Goal: Communication & Community: Answer question/provide support

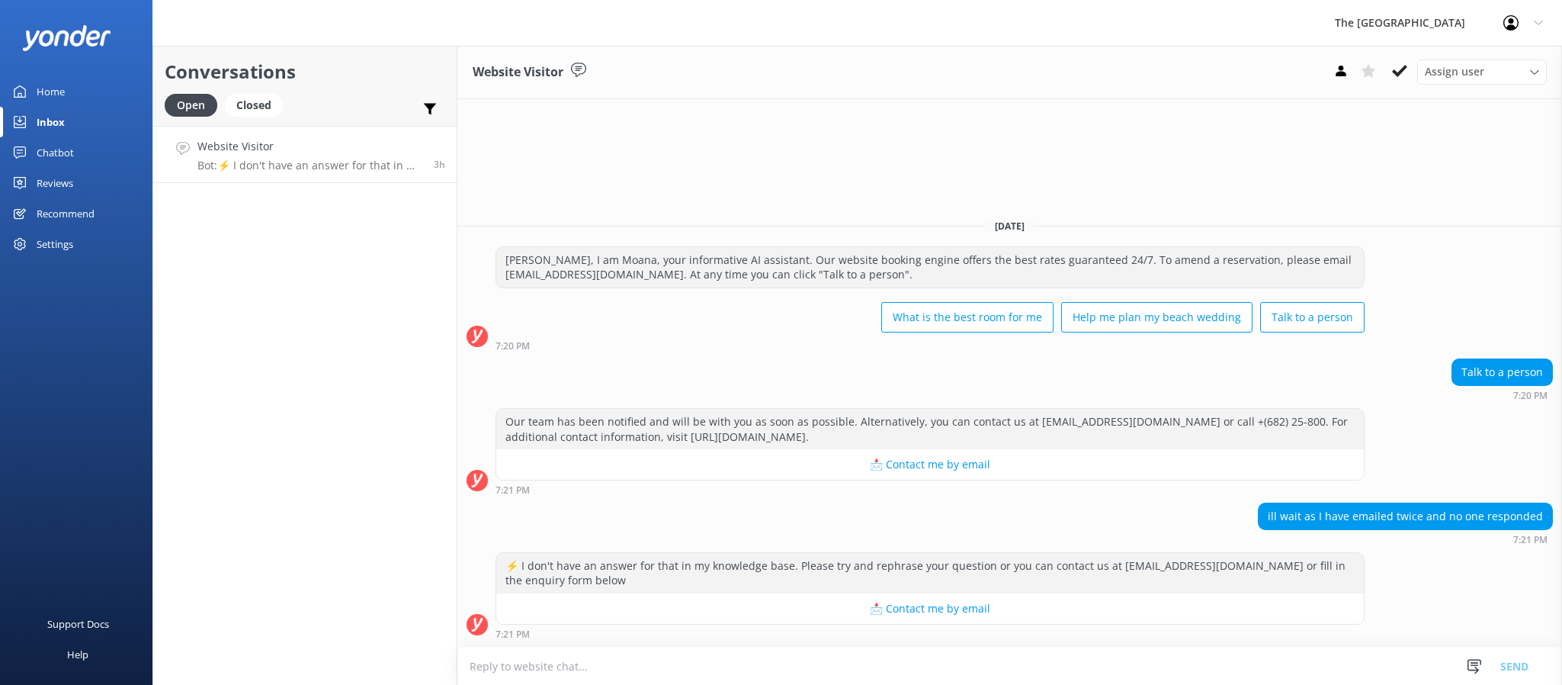
click at [261, 168] on p "Bot: ⚡ I don't have an answer for that in my knowledge base. Please try and rep…" at bounding box center [309, 166] width 225 height 14
click at [812, 529] on div "ill wait as I have emailed twice and no one responded 7:21 PM" at bounding box center [1009, 523] width 1105 height 42
click at [1403, 81] on button at bounding box center [1399, 70] width 27 height 23
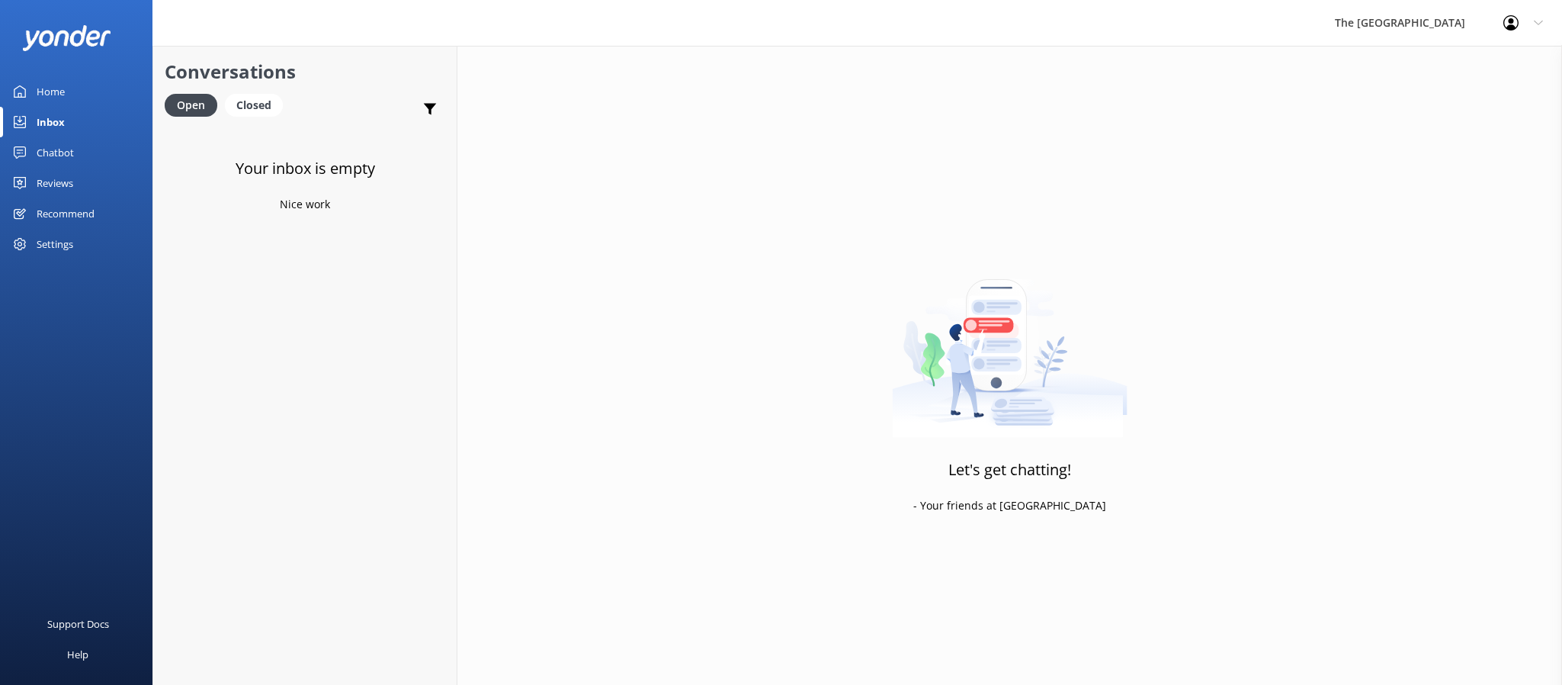
click at [374, 311] on div "Your inbox is empty Nice work" at bounding box center [304, 468] width 303 height 685
click at [281, 111] on div "Closed" at bounding box center [254, 105] width 58 height 23
click at [197, 108] on div "Open" at bounding box center [190, 105] width 51 height 23
click at [232, 169] on p "Bot: Our team has been notified and will be with you as soon as possible. Alter…" at bounding box center [305, 166] width 217 height 14
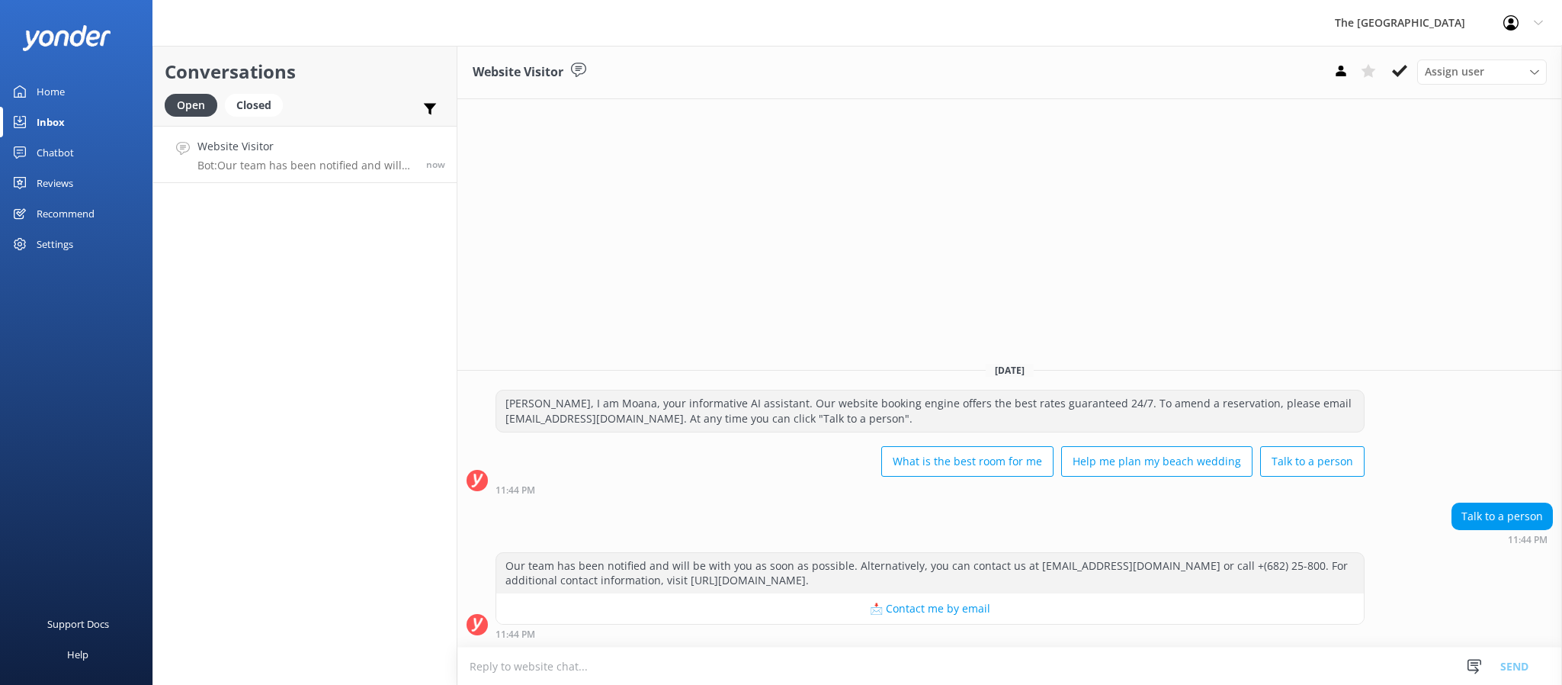
click at [767, 655] on textarea at bounding box center [1009, 665] width 1105 height 37
drag, startPoint x: 629, startPoint y: 666, endPoint x: 280, endPoint y: 675, distance: 349.3
click at [280, 675] on div "Conversations Open Closed Important Assigned to me Unassigned Website Visitor B…" at bounding box center [857, 365] width 1410 height 639
paste textarea ". This is [PERSON_NAME] from the Reservations Team. How may I help you?"
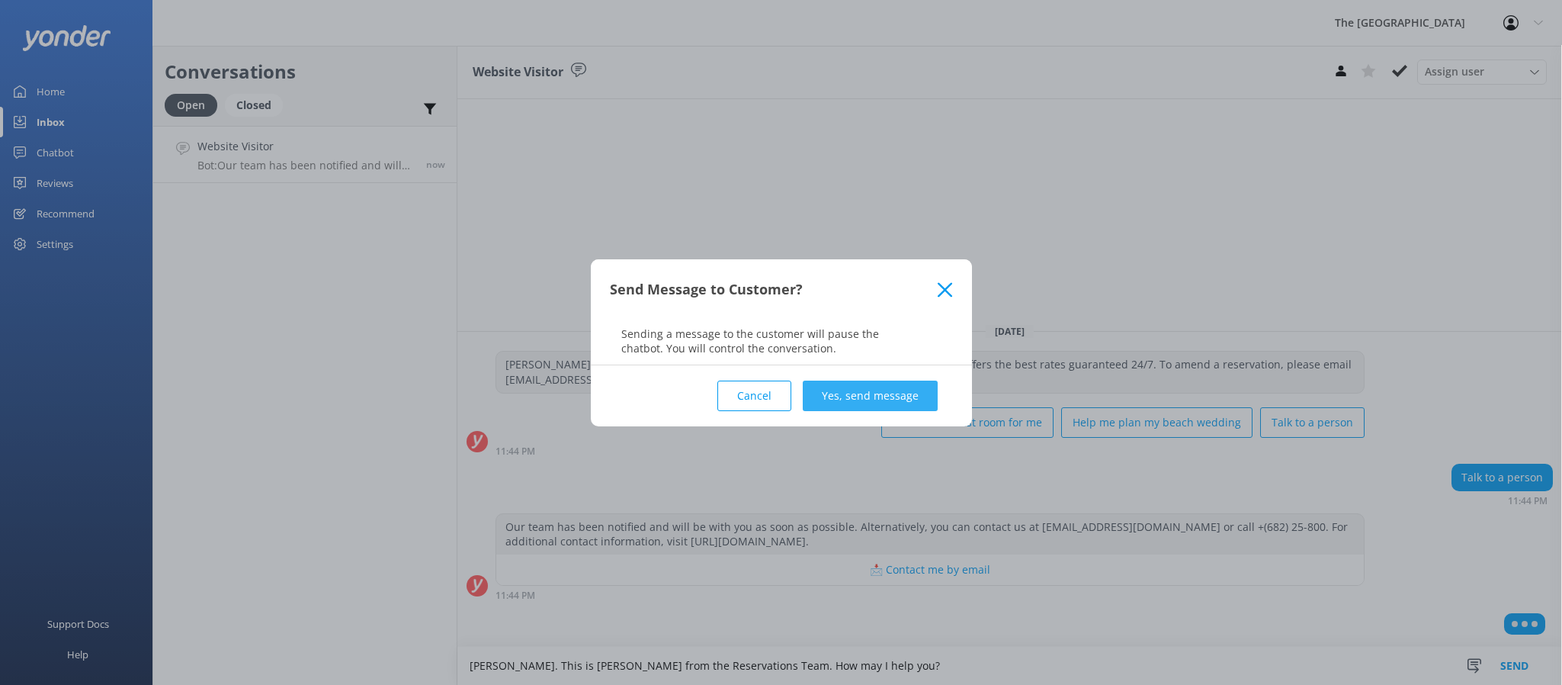
type textarea "[PERSON_NAME]. This is [PERSON_NAME] from the Reservations Team. How may I help…"
click at [861, 383] on button "Yes, send message" at bounding box center [870, 395] width 135 height 30
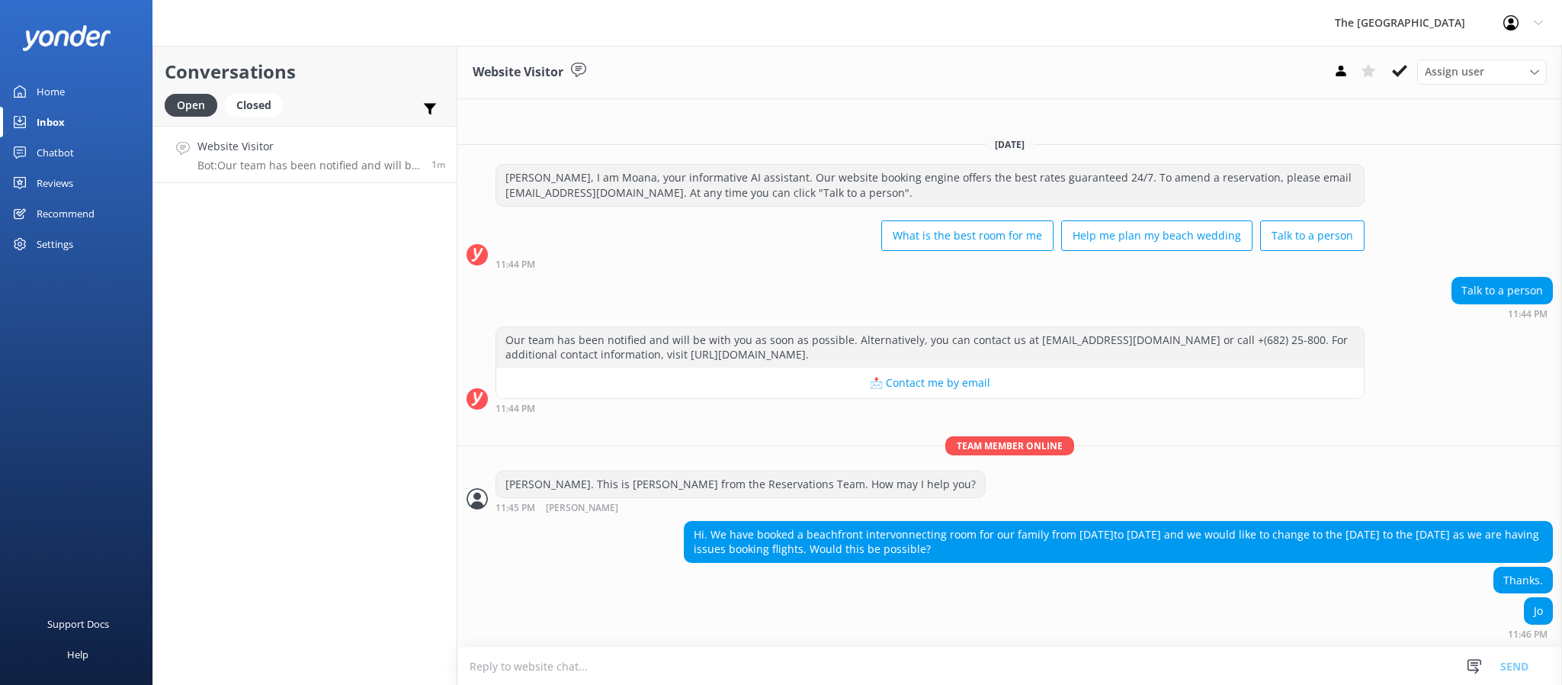
click at [631, 573] on div "Thanks." at bounding box center [1009, 581] width 1105 height 31
click at [780, 659] on textarea at bounding box center [1009, 665] width 1105 height 37
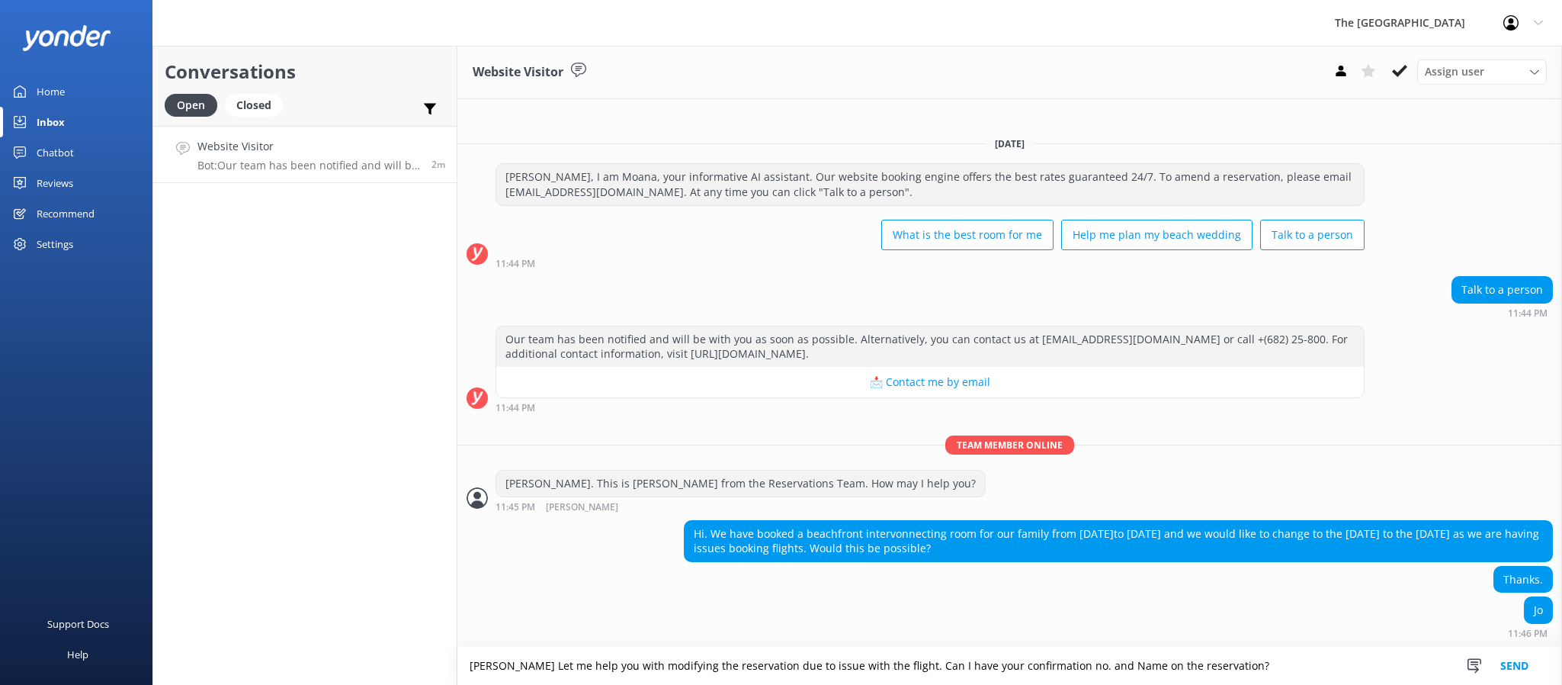
click at [1244, 672] on textarea "[PERSON_NAME] Let me help you with modifying the reservation due to issue with …" at bounding box center [1009, 665] width 1105 height 38
type textarea "[PERSON_NAME] Let me help you with modifying the reservation due to issue with …"
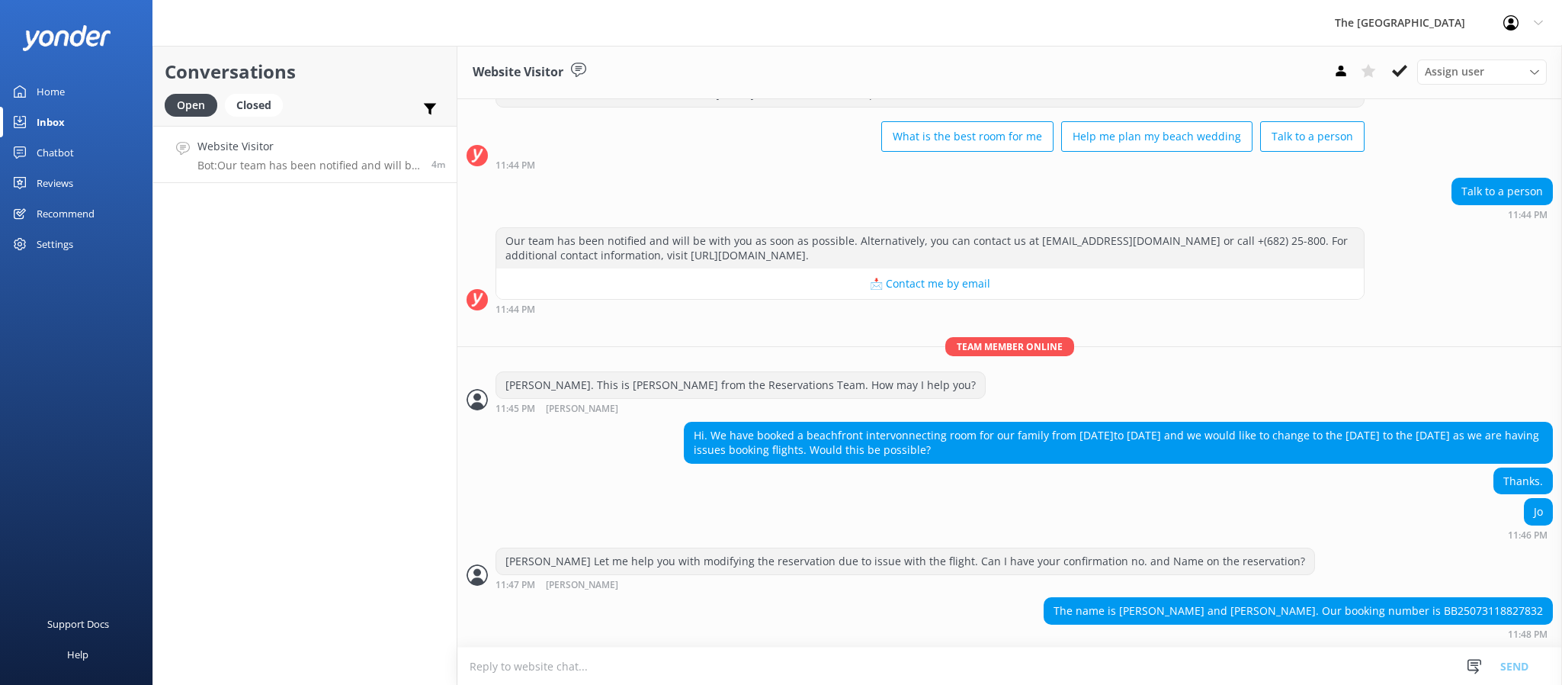
scroll to position [115, 0]
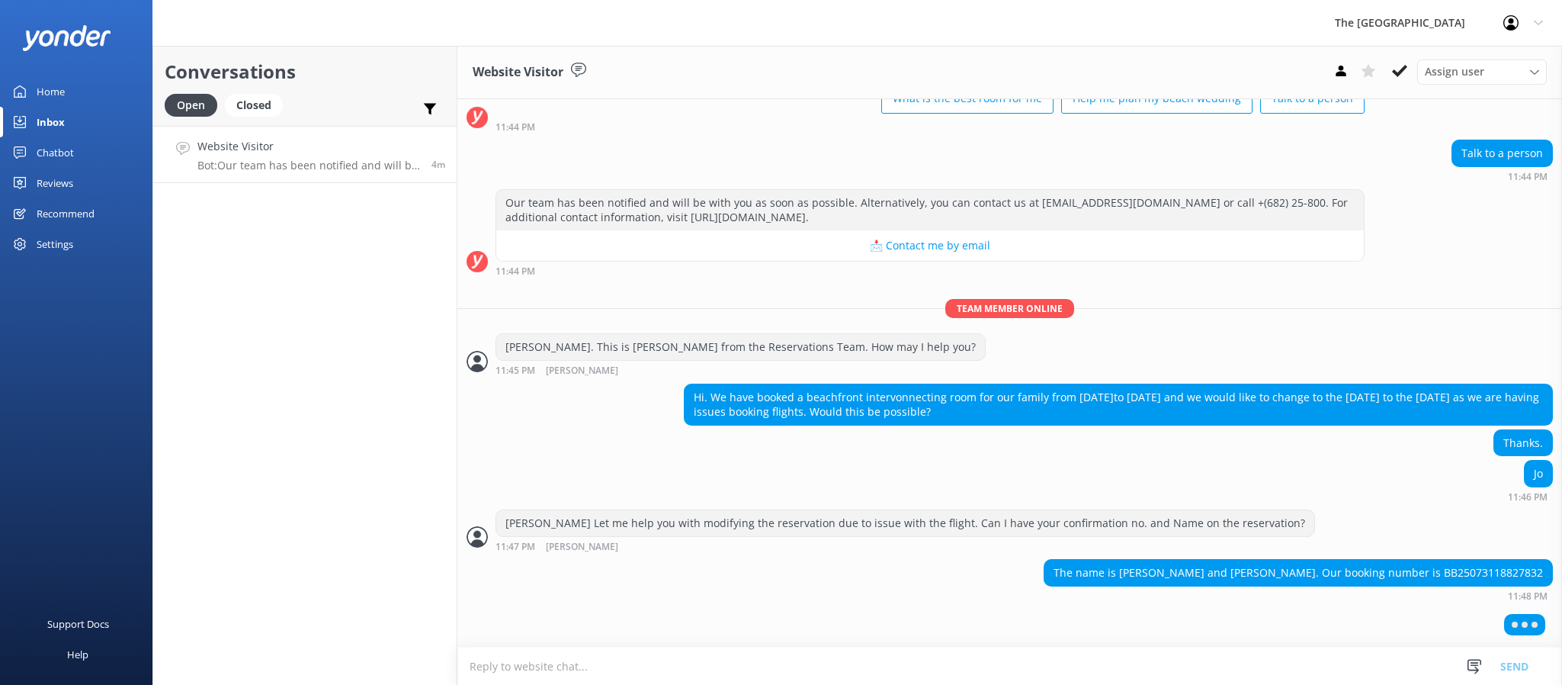
click at [963, 590] on div "The name is [PERSON_NAME] and [PERSON_NAME]. Our booking number is BB2507311882…" at bounding box center [1009, 580] width 1105 height 42
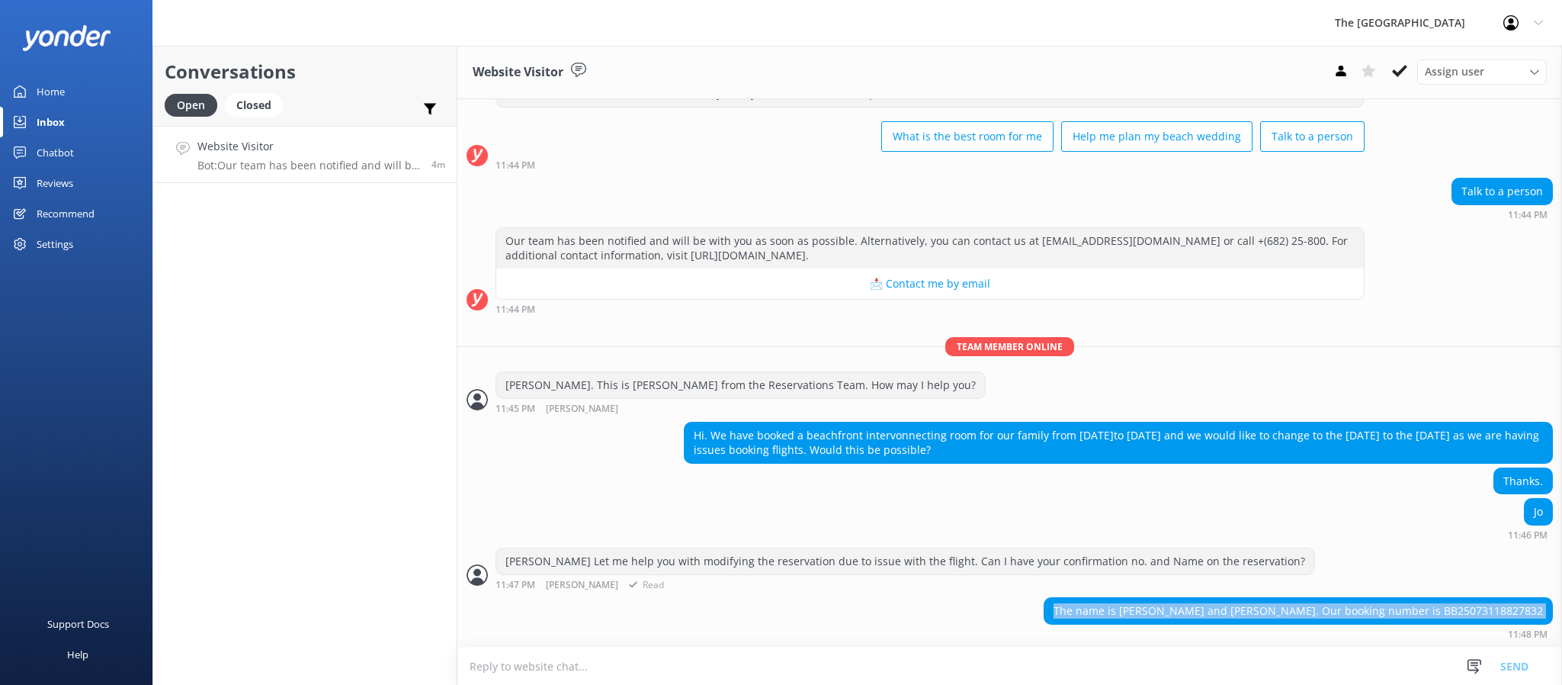
scroll to position [80, 0]
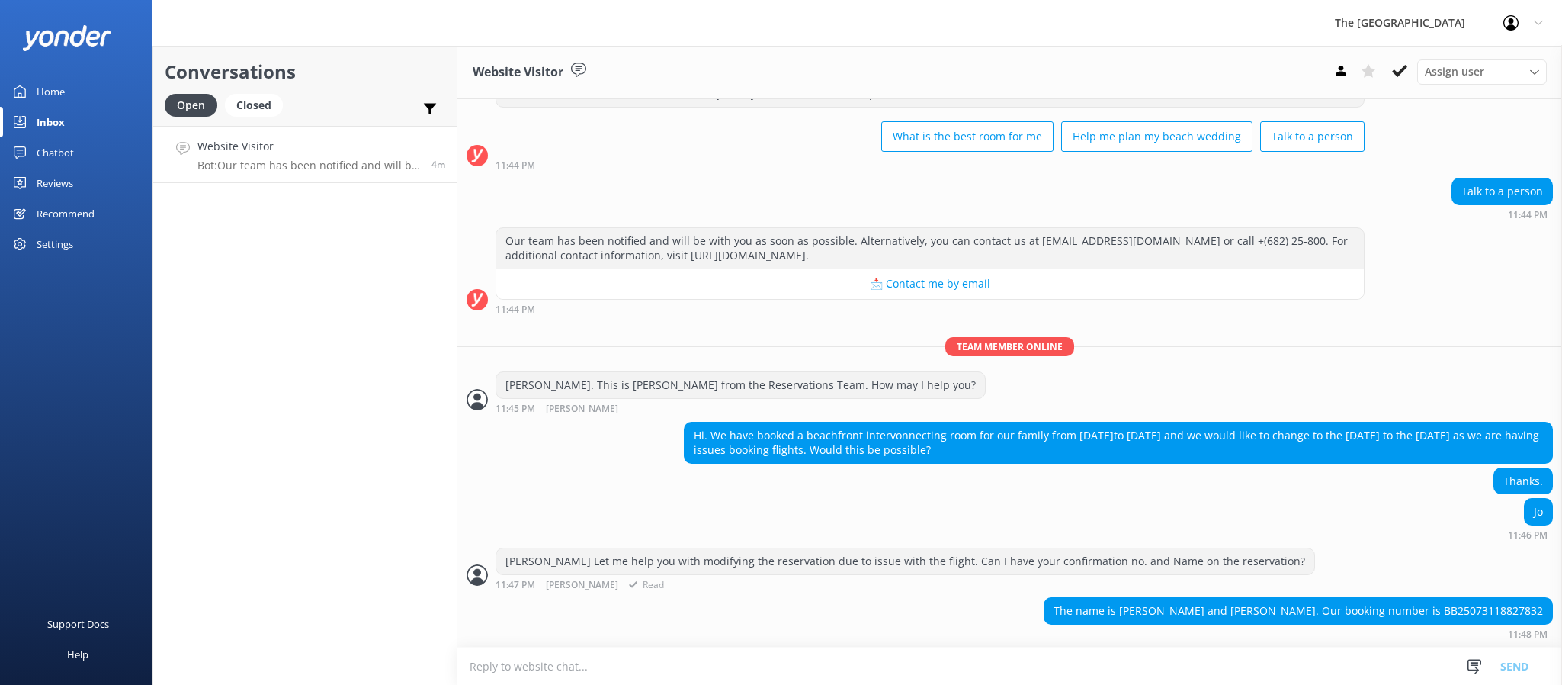
click at [1016, 582] on div "11:47 PM [PERSON_NAME] Read" at bounding box center [906, 584] width 820 height 11
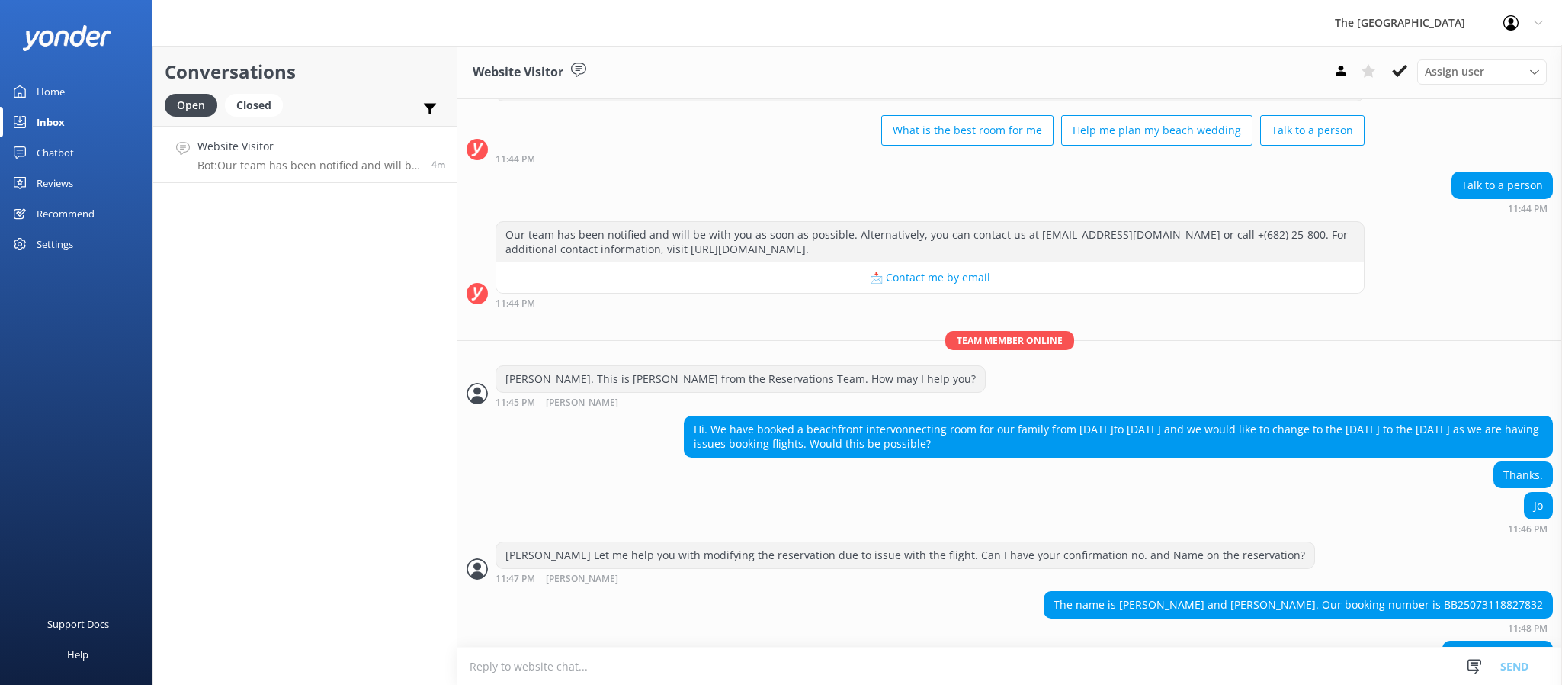
scroll to position [129, 0]
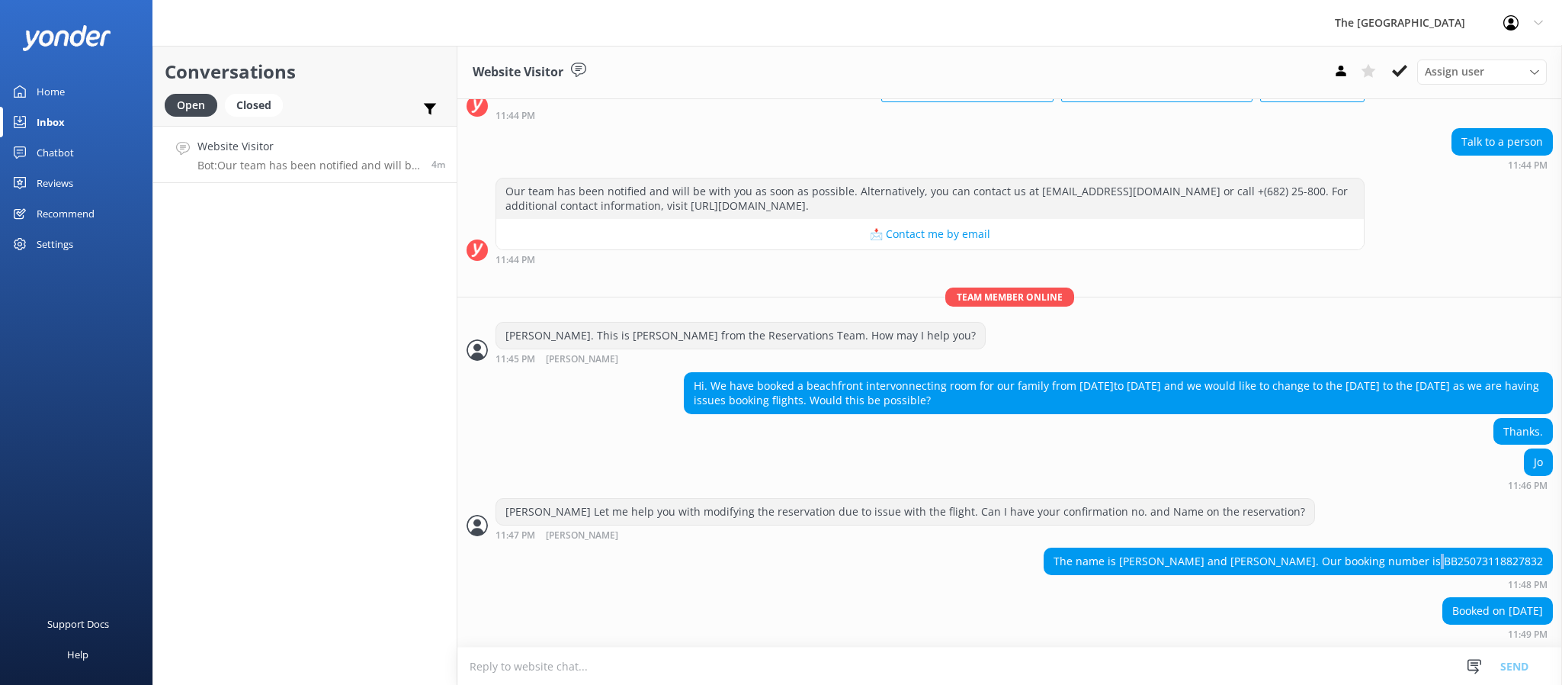
click at [1468, 563] on div "The name is [PERSON_NAME] and [PERSON_NAME]. Our booking number is BB2507311882…" at bounding box center [1298, 561] width 508 height 26
copy div "3"
click at [1453, 561] on div "The name is [PERSON_NAME] and [PERSON_NAME]. Our booking number is BB2507311882…" at bounding box center [1298, 561] width 508 height 26
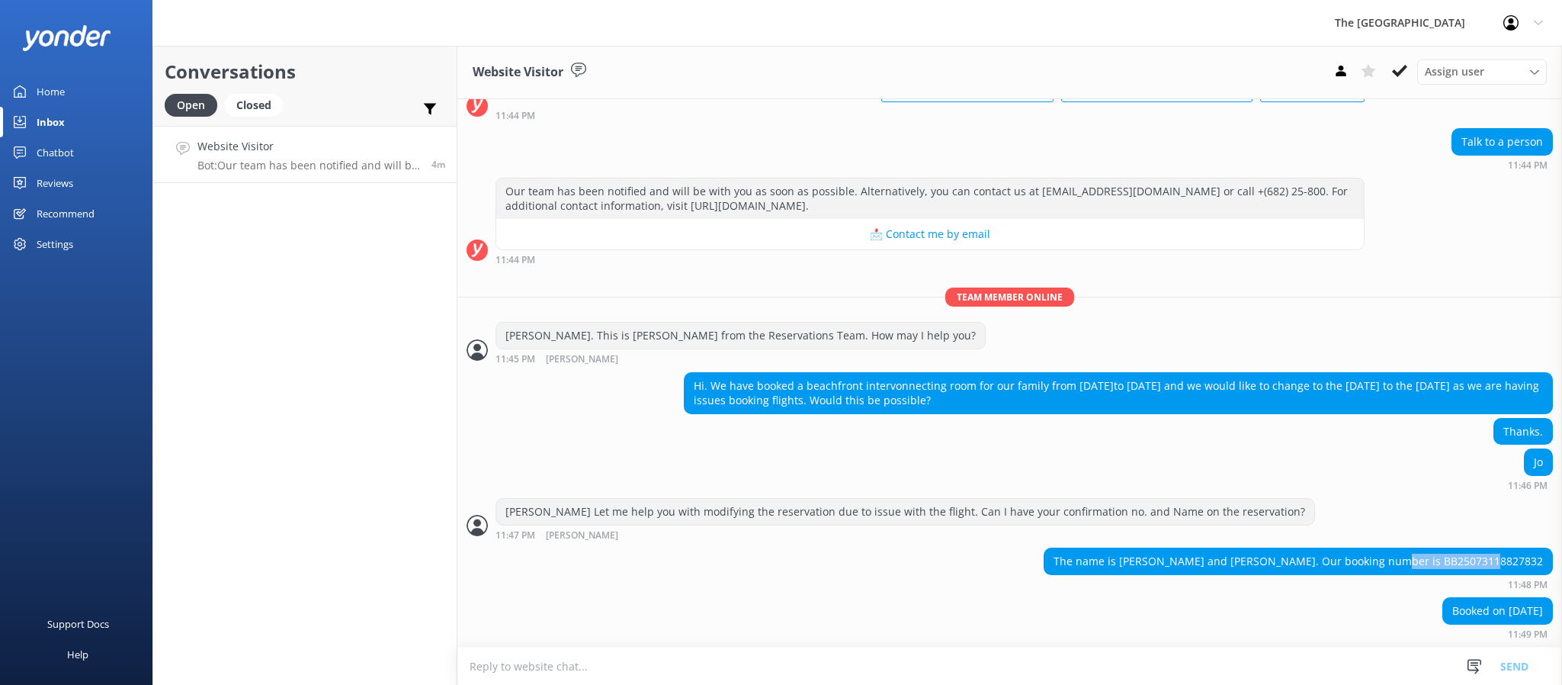
copy div "BB25073118827832"
click at [1047, 552] on div "The name is [PERSON_NAME] and [PERSON_NAME]. Our booking number is BB2507311882…" at bounding box center [1009, 568] width 1105 height 42
click at [625, 591] on div "The name is [PERSON_NAME] and [PERSON_NAME]. Our booking number is BB2507311882…" at bounding box center [1009, 572] width 1105 height 50
click at [810, 670] on textarea at bounding box center [1009, 665] width 1105 height 37
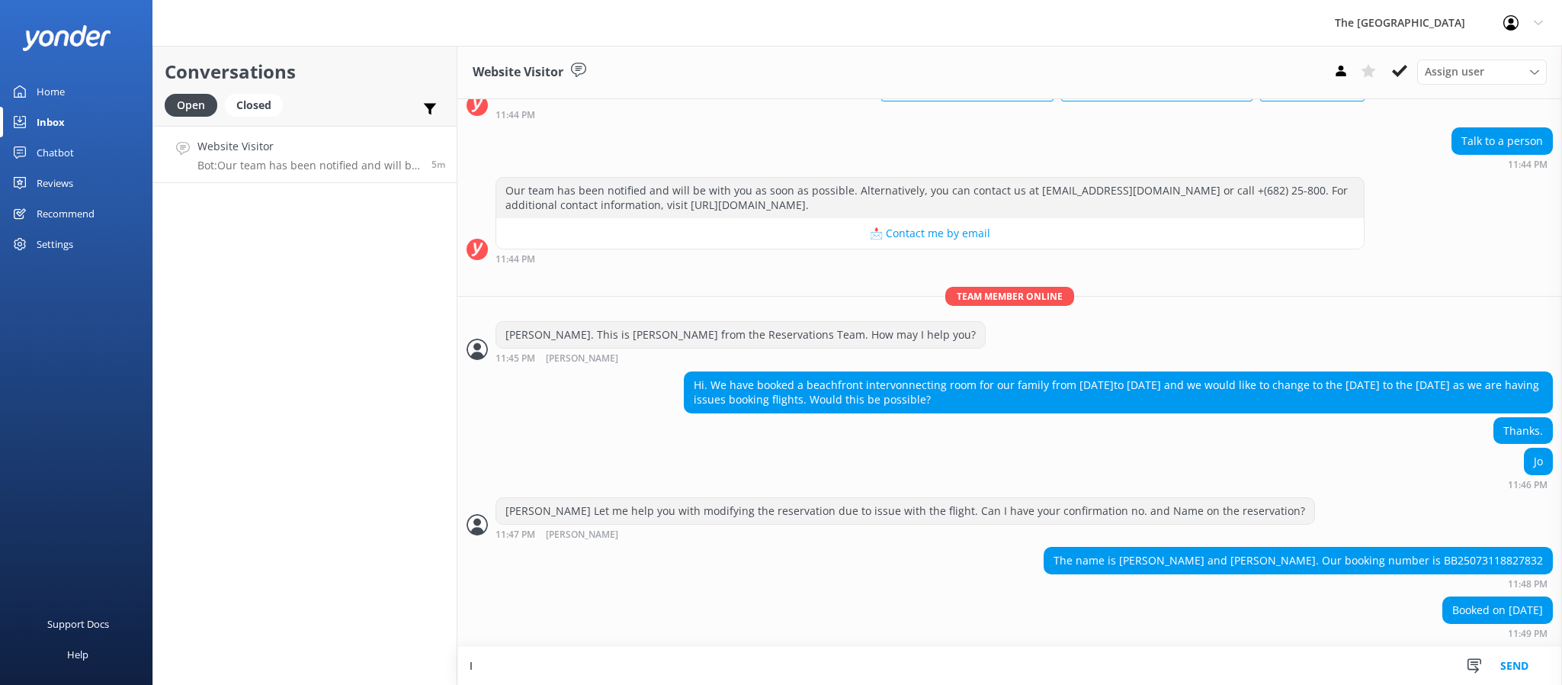
scroll to position [130, 0]
click at [497, 668] on textarea "I cna see that teh reservations" at bounding box center [1009, 665] width 1105 height 38
click at [549, 672] on textarea "I can see that teh reservations" at bounding box center [1009, 665] width 1105 height 38
click at [746, 668] on textarea "I can see that the reservations" at bounding box center [1009, 665] width 1105 height 38
click at [618, 668] on textarea "I can see that the reservations was booked" at bounding box center [1009, 665] width 1105 height 38
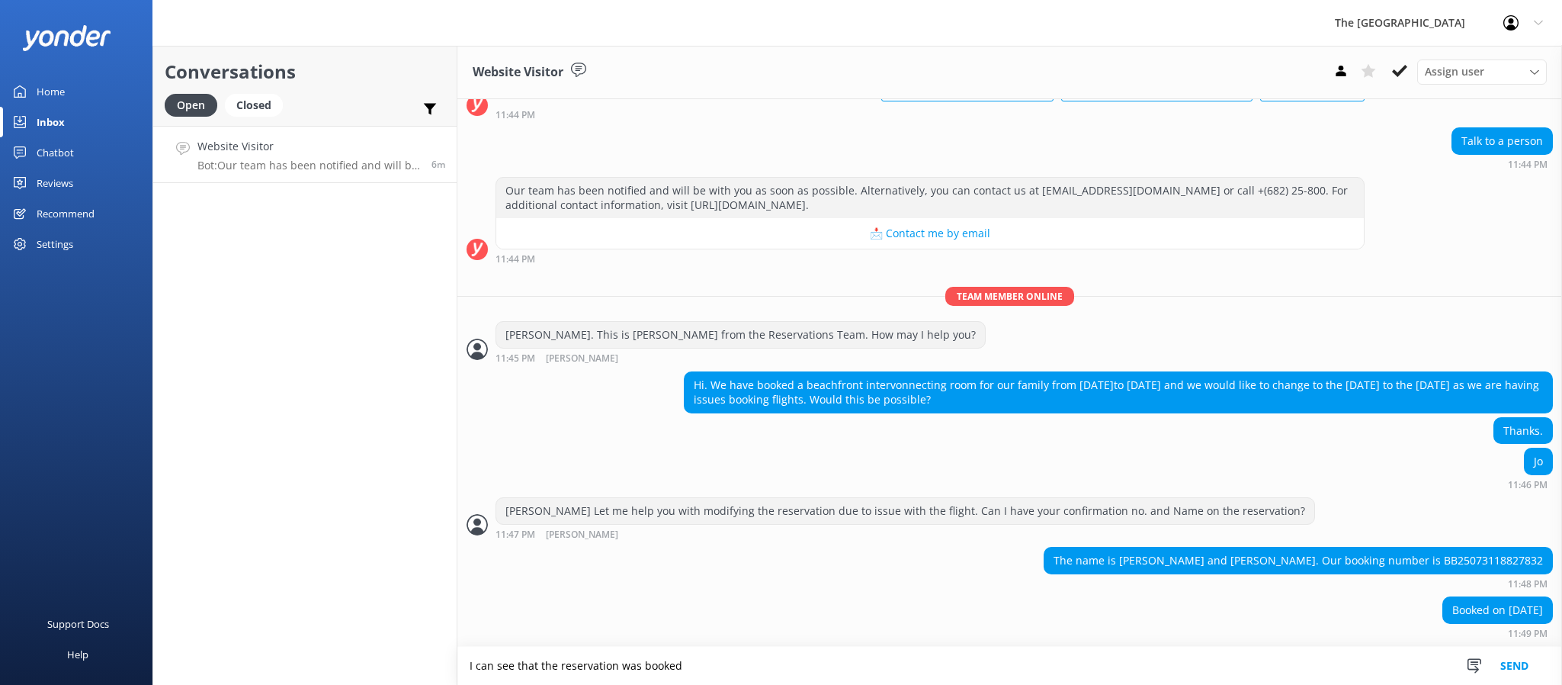
drag, startPoint x: 794, startPoint y: 655, endPoint x: 803, endPoint y: 664, distance: 12.9
click at [794, 656] on textarea "I can see that the reservation was booked" at bounding box center [1009, 665] width 1105 height 38
click at [849, 669] on textarea "I can see that the reservation was booked on a non refundable rate." at bounding box center [1009, 665] width 1105 height 38
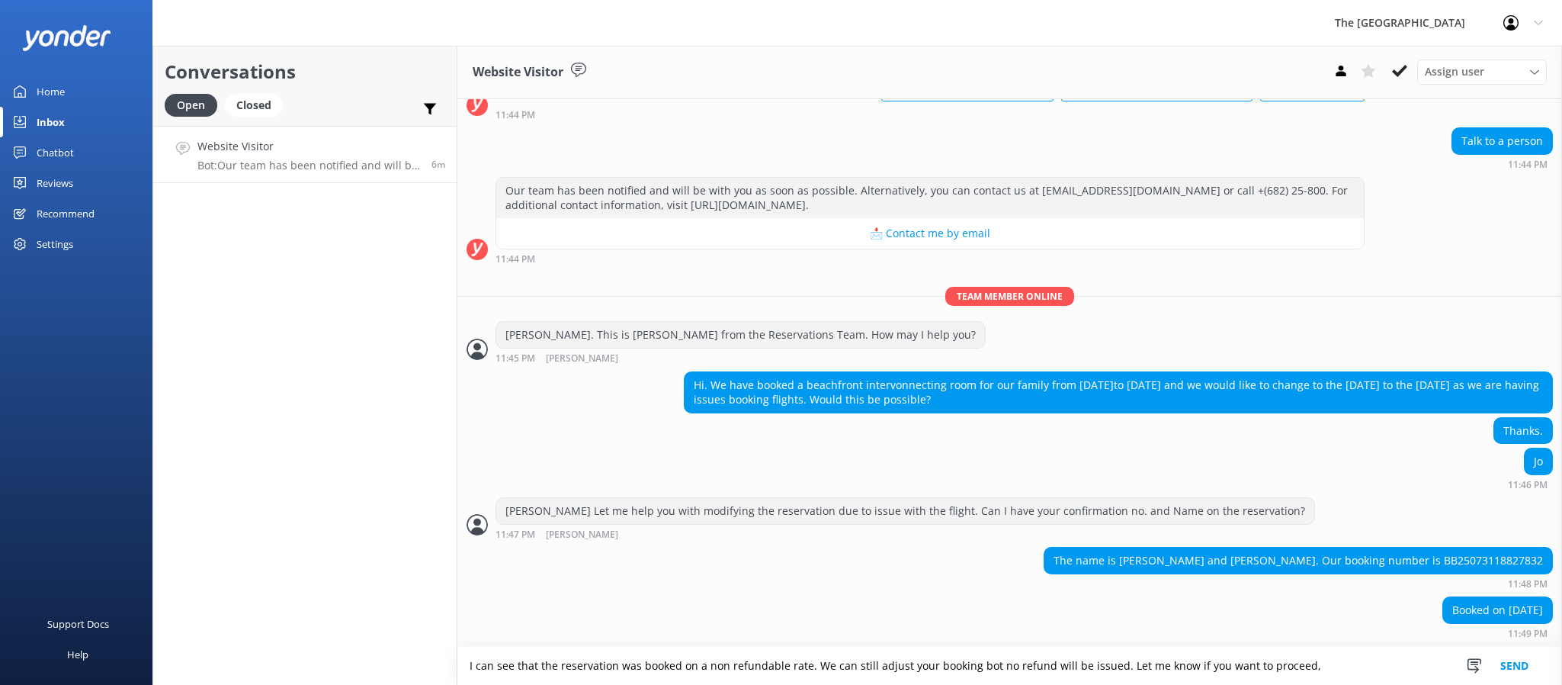
drag, startPoint x: 1253, startPoint y: 675, endPoint x: 243, endPoint y: 723, distance: 1011.3
click at [243, 684] on html "The [GEOGRAPHIC_DATA] Resort Profile Settings Logout Home Inbox Chatbot Content…" at bounding box center [781, 342] width 1562 height 685
type textarea "I can see that the reservation was booked on a non refundable rate. We can stil…"
click at [1333, 669] on textarea "I can see that the reservation was booked on a non refundable rate. We can stil…" at bounding box center [1009, 665] width 1105 height 38
drag, startPoint x: 1265, startPoint y: 666, endPoint x: 421, endPoint y: 647, distance: 844.1
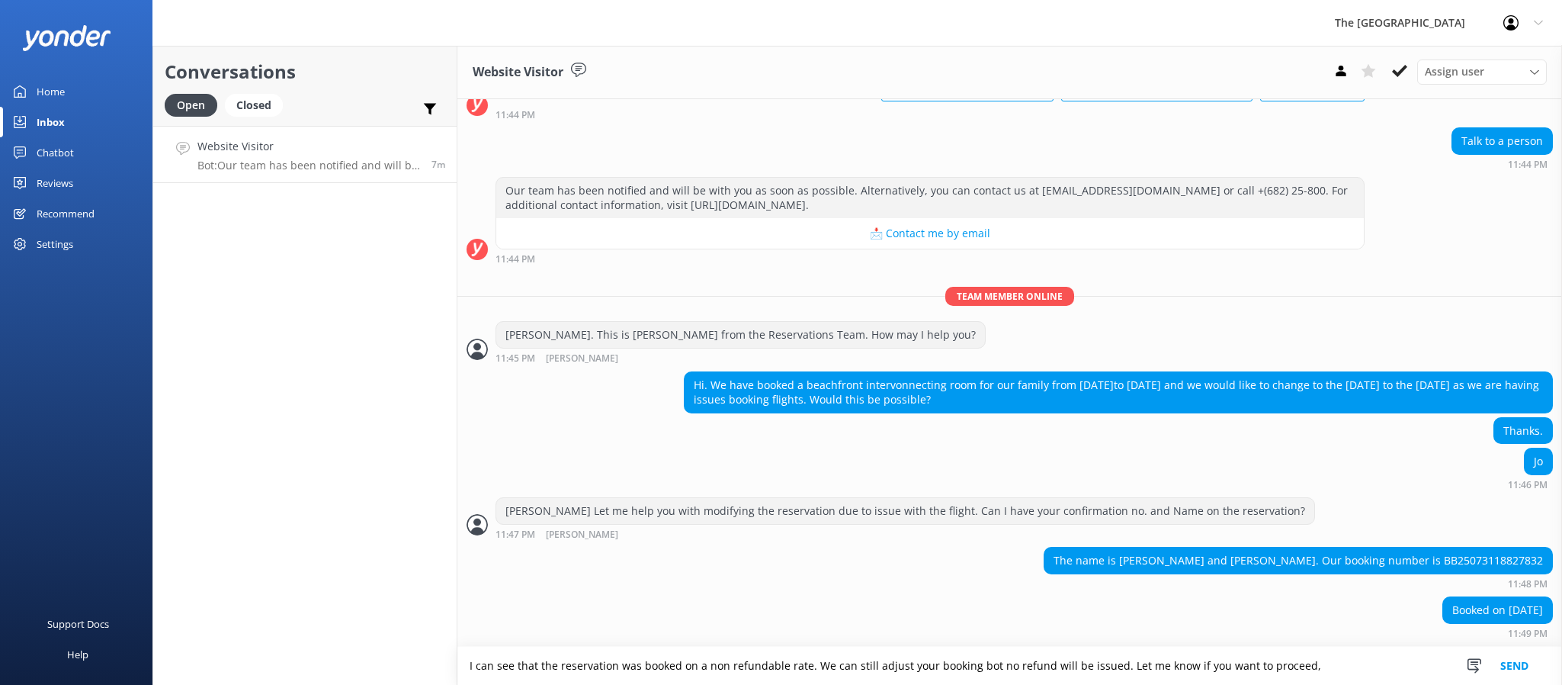
click at [421, 647] on div "Conversations Open Closed Important Assigned to me Unassigned Website Visitor B…" at bounding box center [857, 365] width 1410 height 639
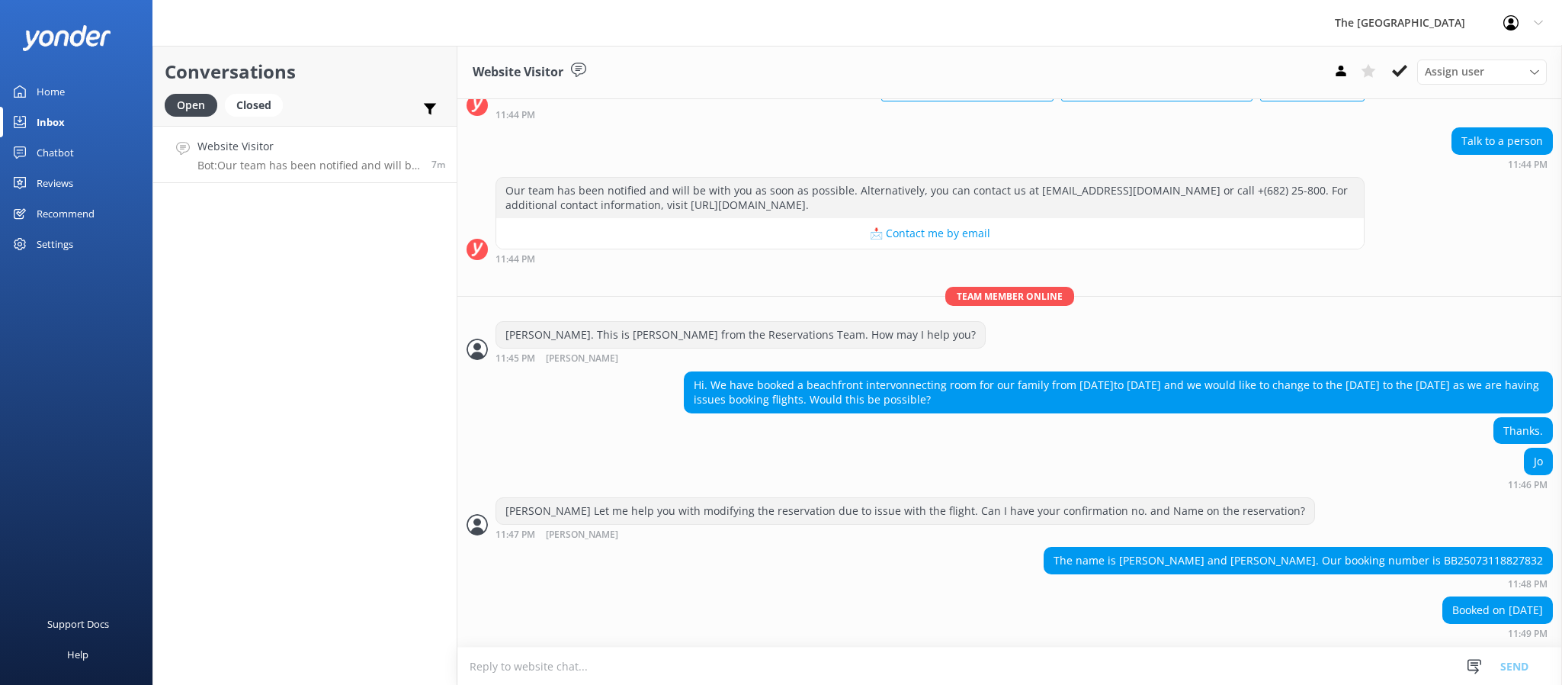
scroll to position [129, 0]
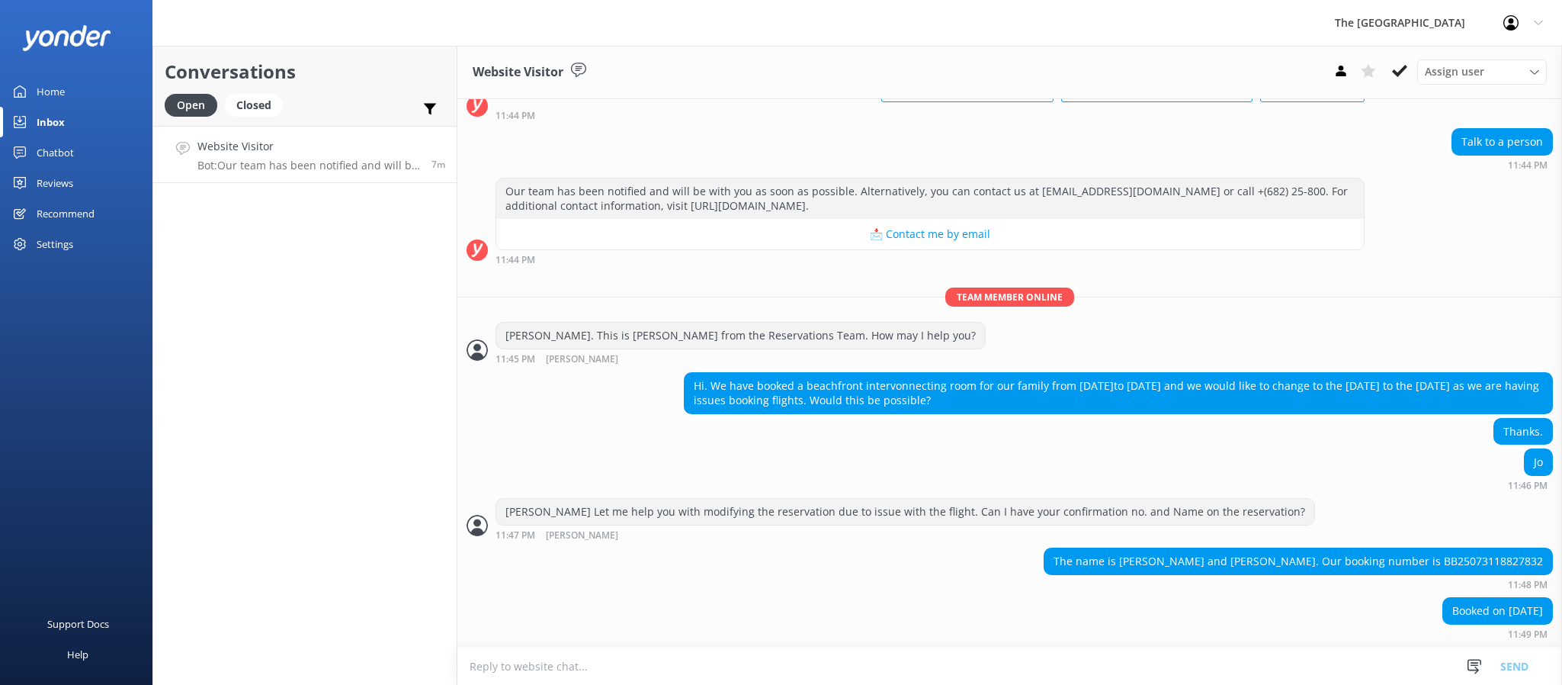
paste textarea "I can see that your reservation was booked under a non-refundable rate. While w…"
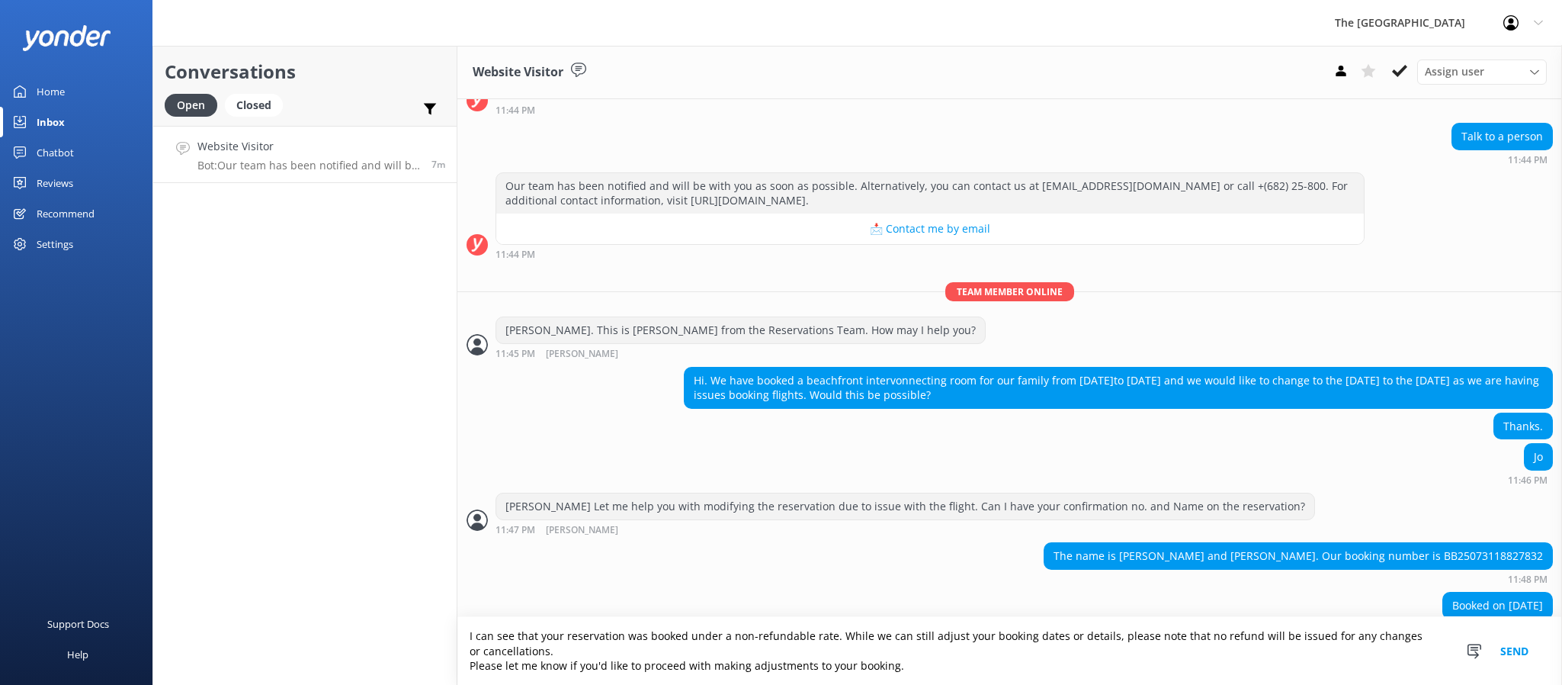
scroll to position [130, 0]
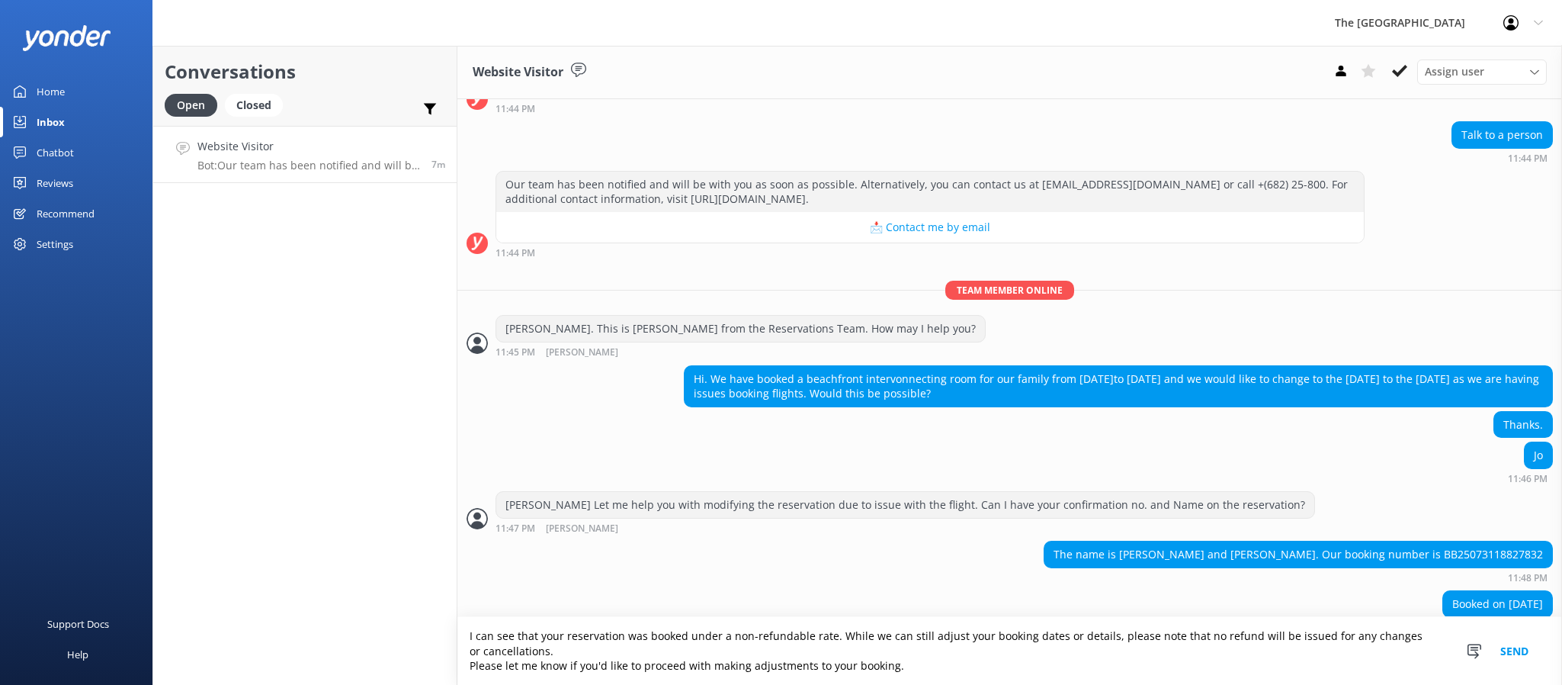
click at [588, 648] on textarea "I can see that your reservation was booked under a non-refundable rate. While w…" at bounding box center [1009, 651] width 1105 height 68
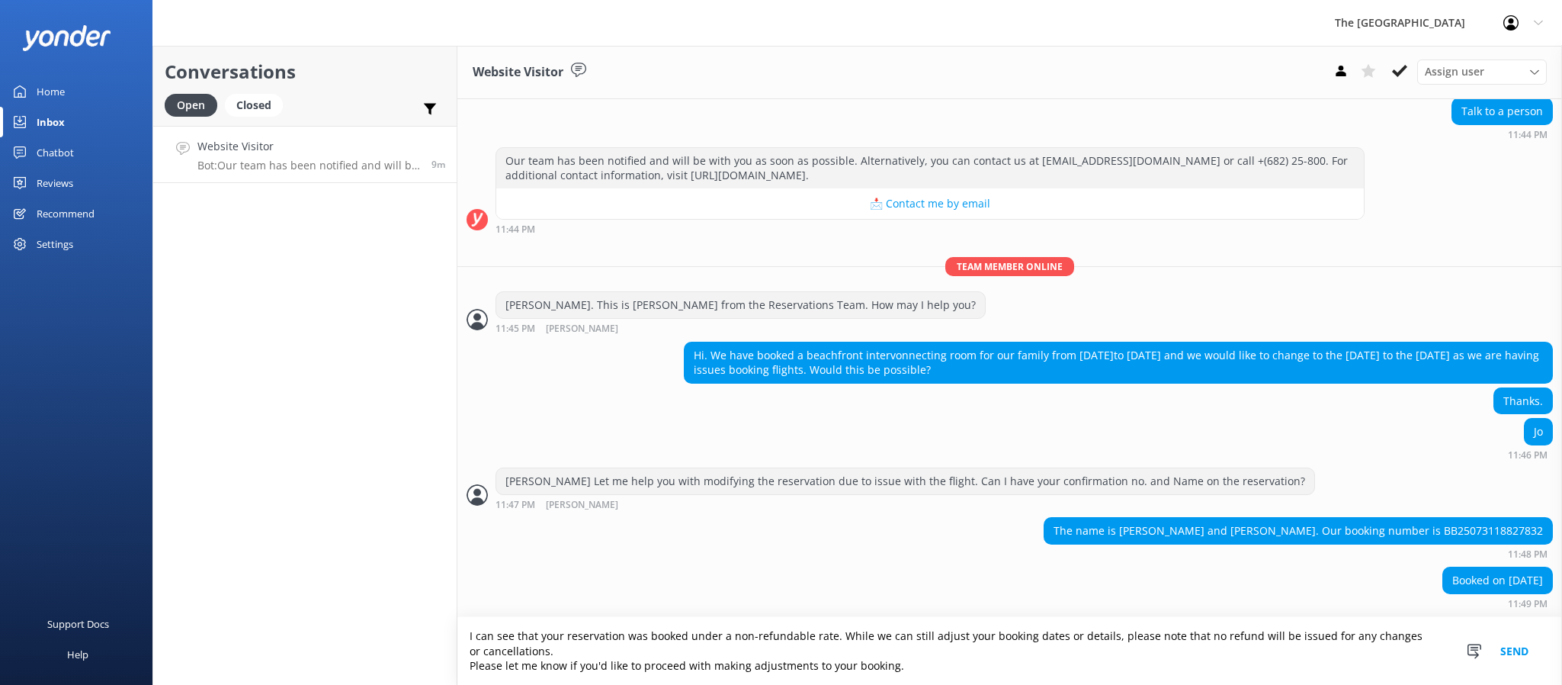
scroll to position [0, 0]
drag, startPoint x: 894, startPoint y: 668, endPoint x: 474, endPoint y: 620, distance: 422.8
click at [474, 620] on textarea "I can see that your reservation was booked under a non-refundable rate. While w…" at bounding box center [1009, 651] width 1105 height 68
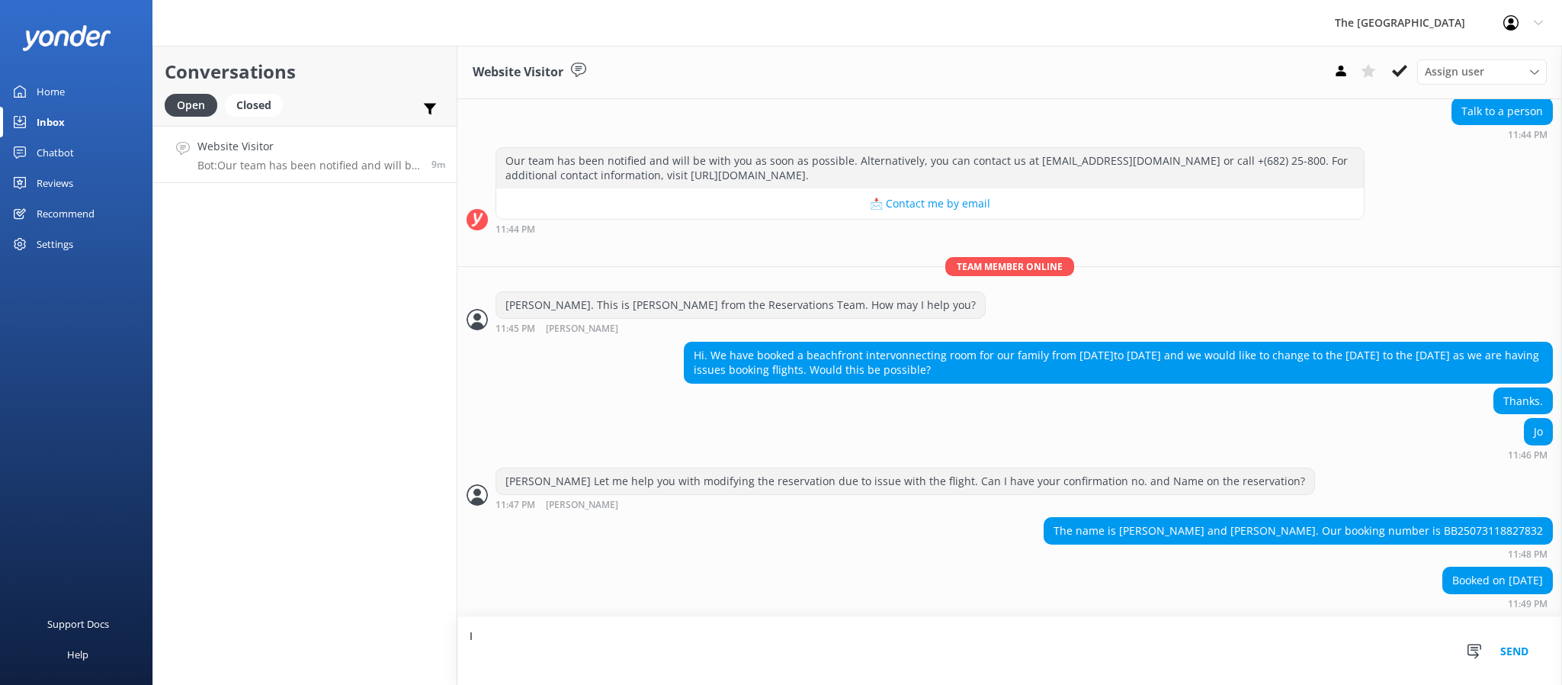
scroll to position [130, 0]
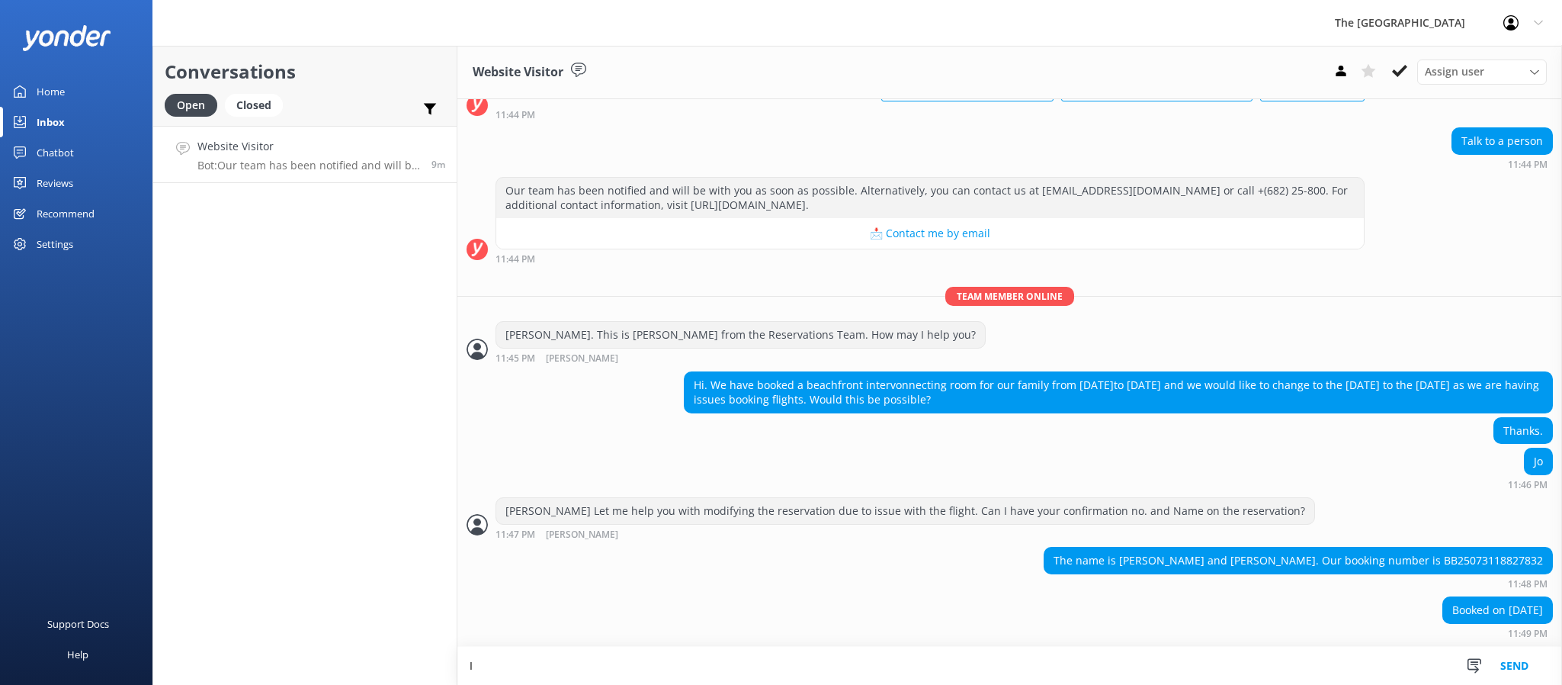
type textarea "I"
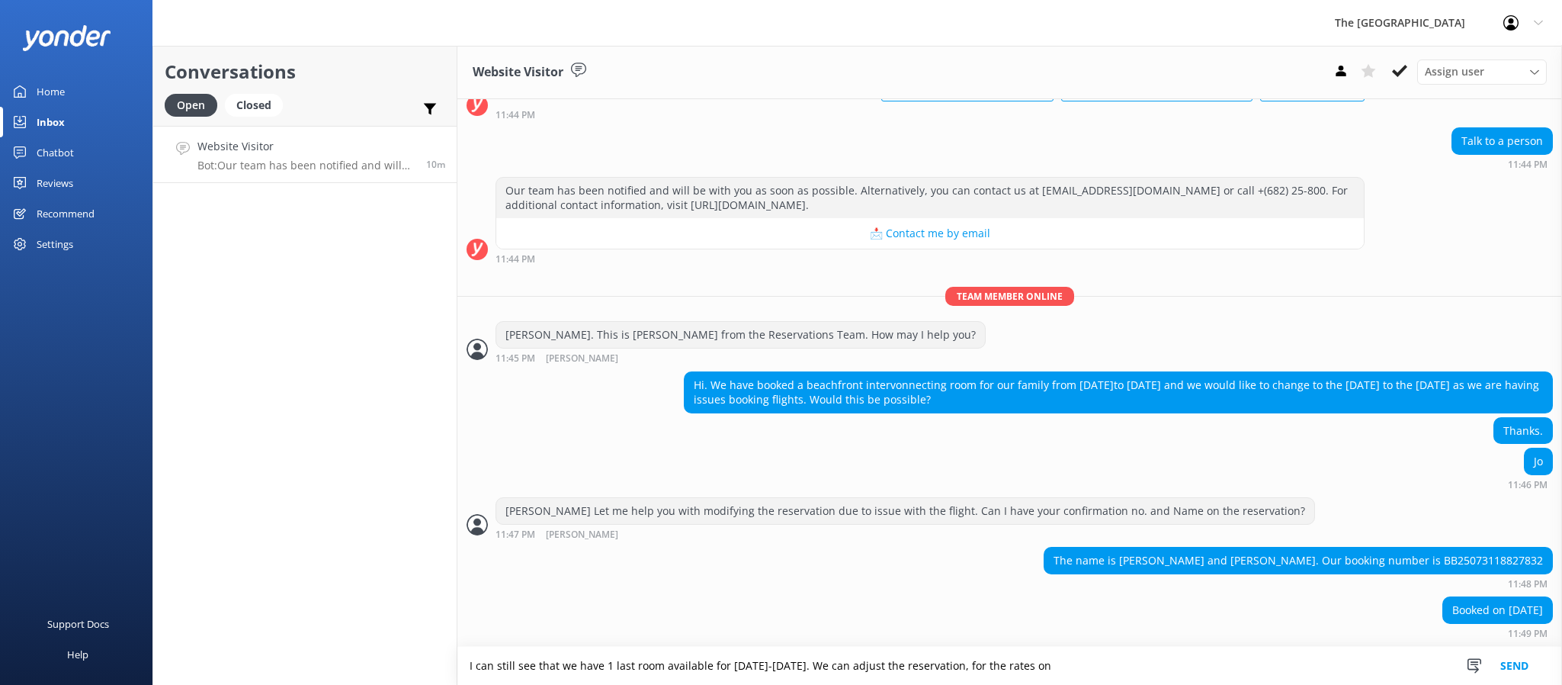
click at [1078, 669] on textarea "I can still see that we have 1 last room available for [DATE]-[DATE]. We can ad…" at bounding box center [1009, 665] width 1105 height 38
paste textarea "[DATE] – [DATE]"
click at [1037, 656] on textarea "I can still see that we have 1 last room available for [DATE]-[DATE]. We can ad…" at bounding box center [1009, 665] width 1105 height 38
click at [1229, 671] on textarea "I can still see that we have 1 last room available for [DATE]-[DATE]. We can ad…" at bounding box center [1009, 665] width 1105 height 38
click at [1269, 669] on textarea "I can still see that we have 1 last room available for [DATE]-[DATE]. We can ad…" at bounding box center [1009, 665] width 1105 height 38
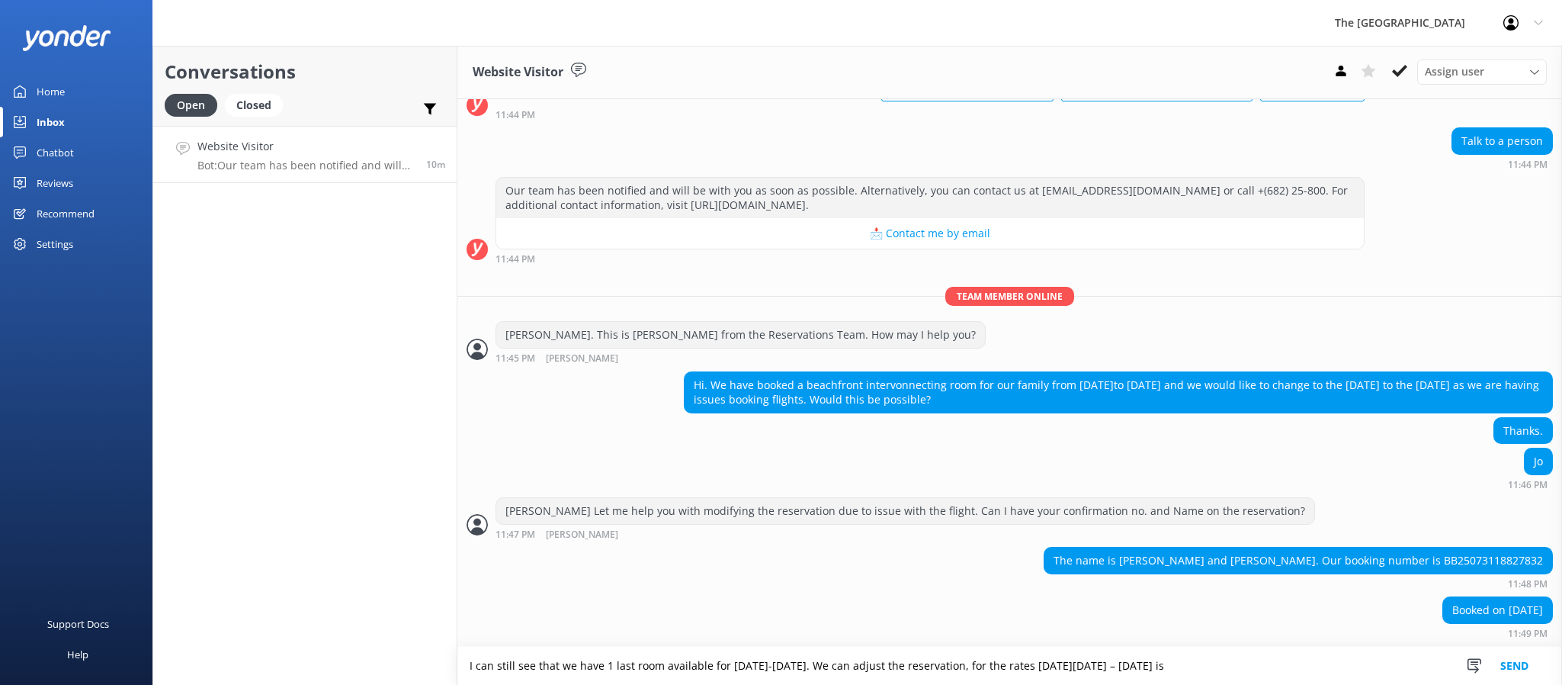
paste textarea "NZD 6,650"
click at [1265, 671] on textarea "I can still see that we have 1 last room available for [DATE]-[DATE]. We can ad…" at bounding box center [1009, 665] width 1105 height 38
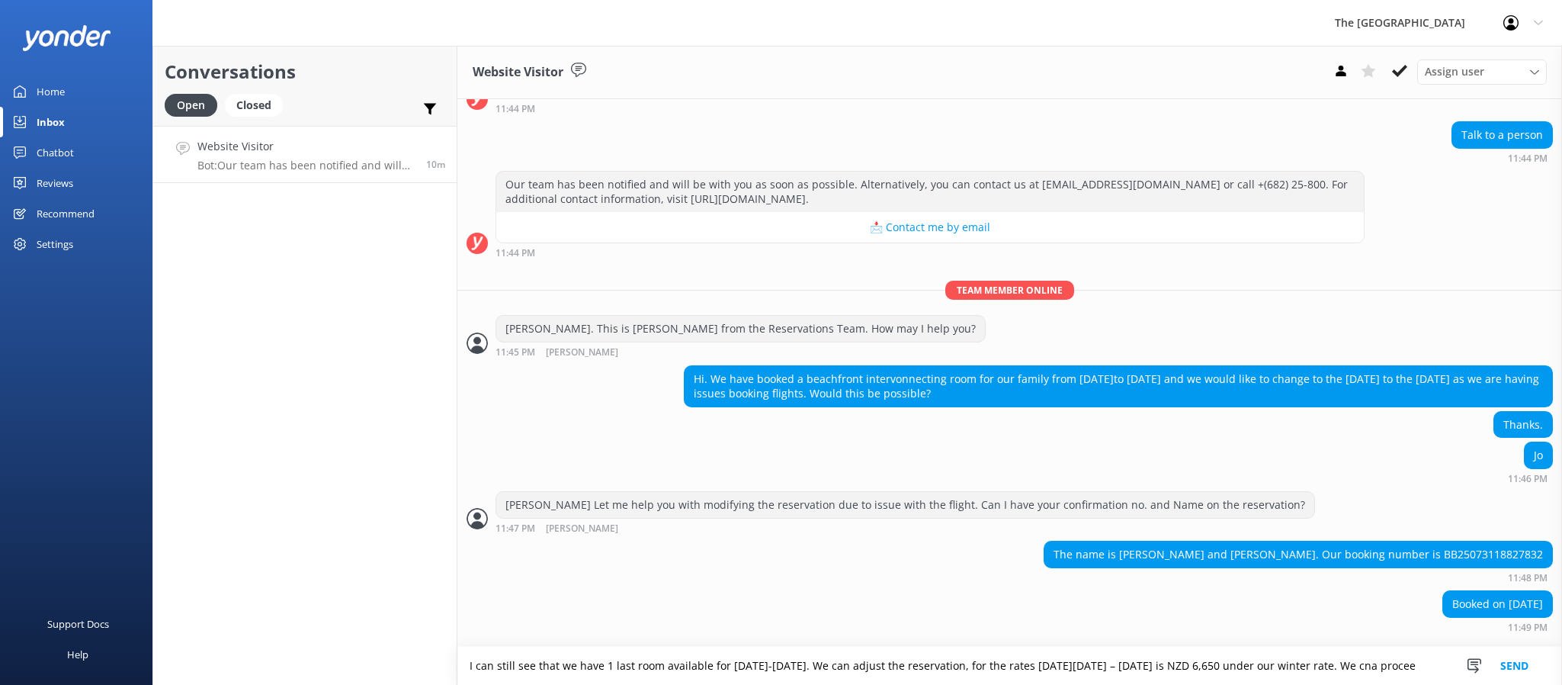
scroll to position [145, 0]
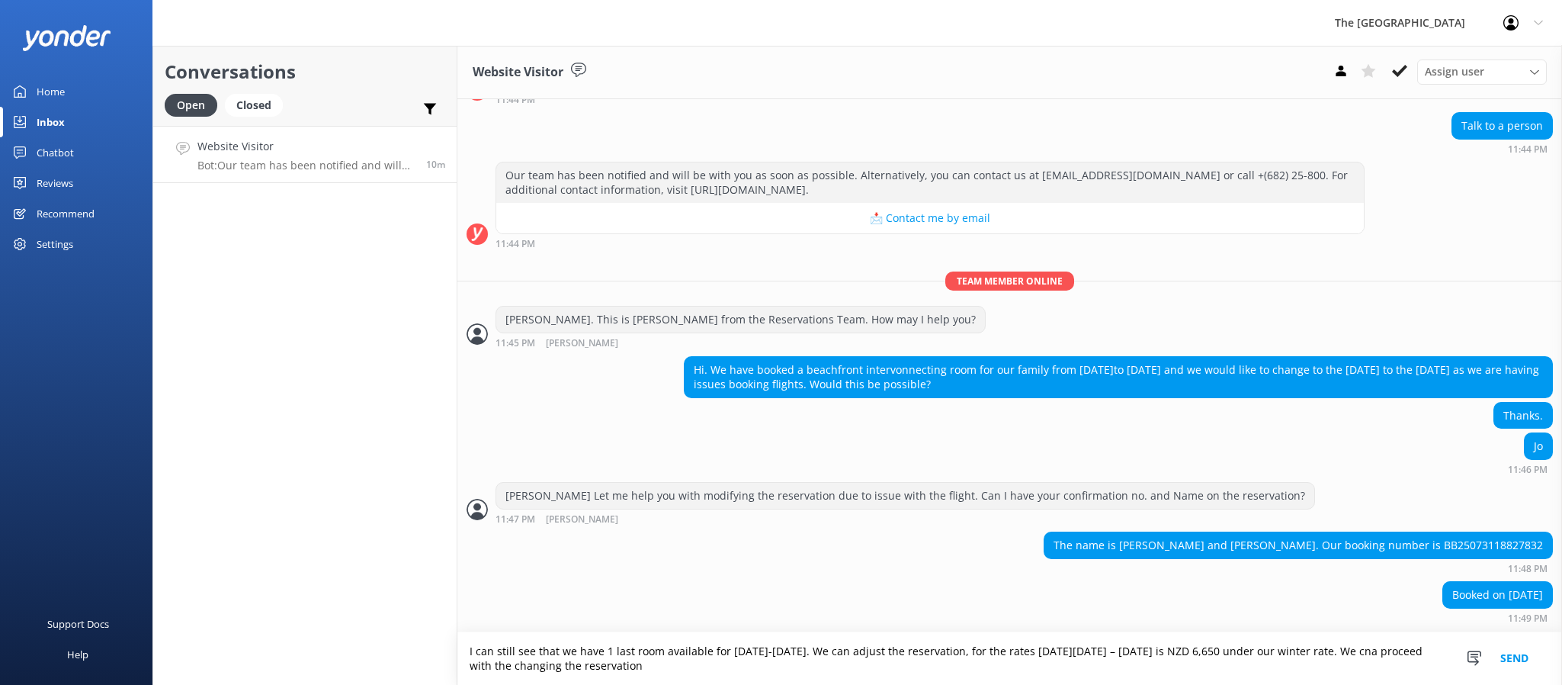
click at [1411, 645] on textarea "I can still see that we have 1 last room available for [DATE]-[DATE]. We can ad…" at bounding box center [1009, 658] width 1105 height 53
click at [855, 675] on textarea "I can still see that we have 1 last room available for [DATE]-[DATE]. We can ad…" at bounding box center [1009, 658] width 1105 height 53
click at [858, 675] on textarea "I can still see that we have 1 last room available for [DATE]-[DATE]. We can ad…" at bounding box center [1009, 658] width 1105 height 53
click at [851, 668] on textarea "I can still see that we have 1 last room available for [DATE]-[DATE]. We can ad…" at bounding box center [1009, 658] width 1105 height 53
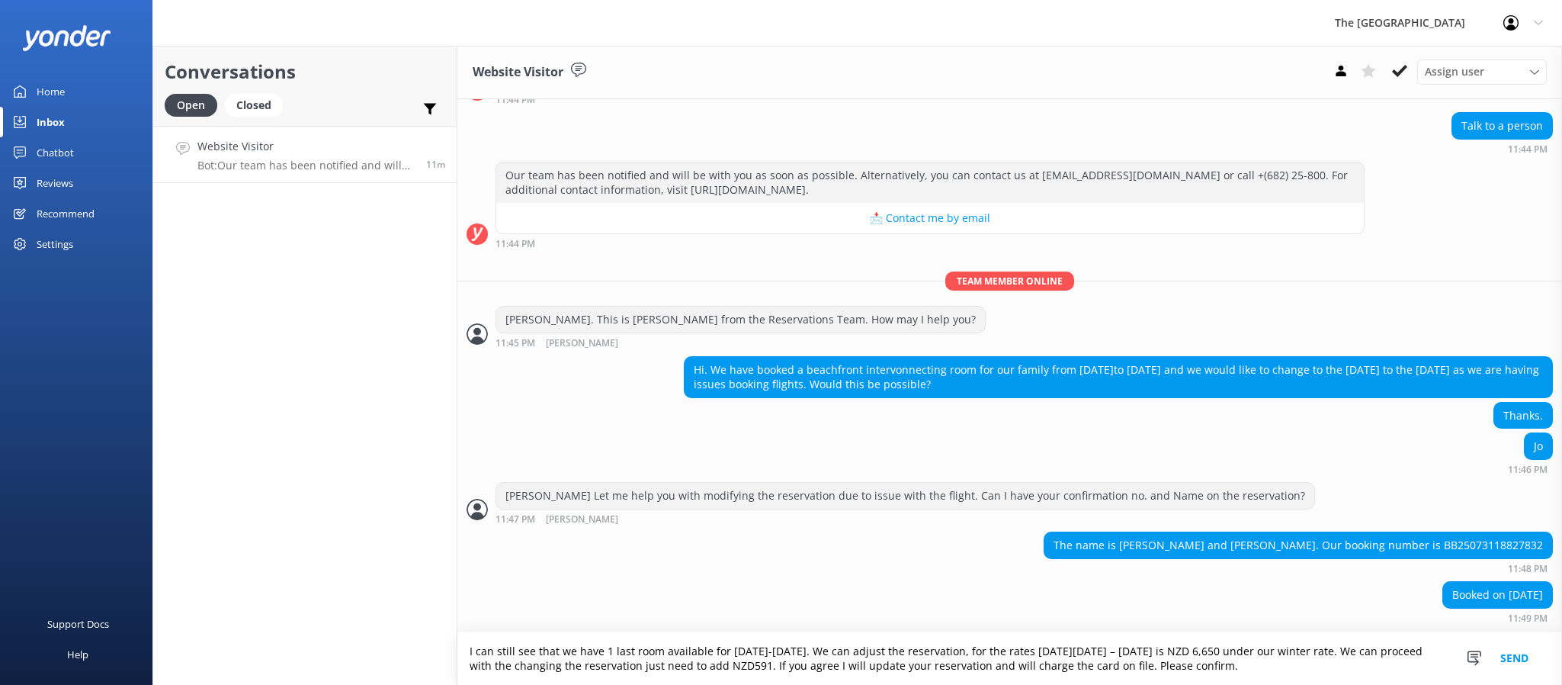
type textarea "I can still see that we have 1 last room available for [DATE]-[DATE]. We can ad…"
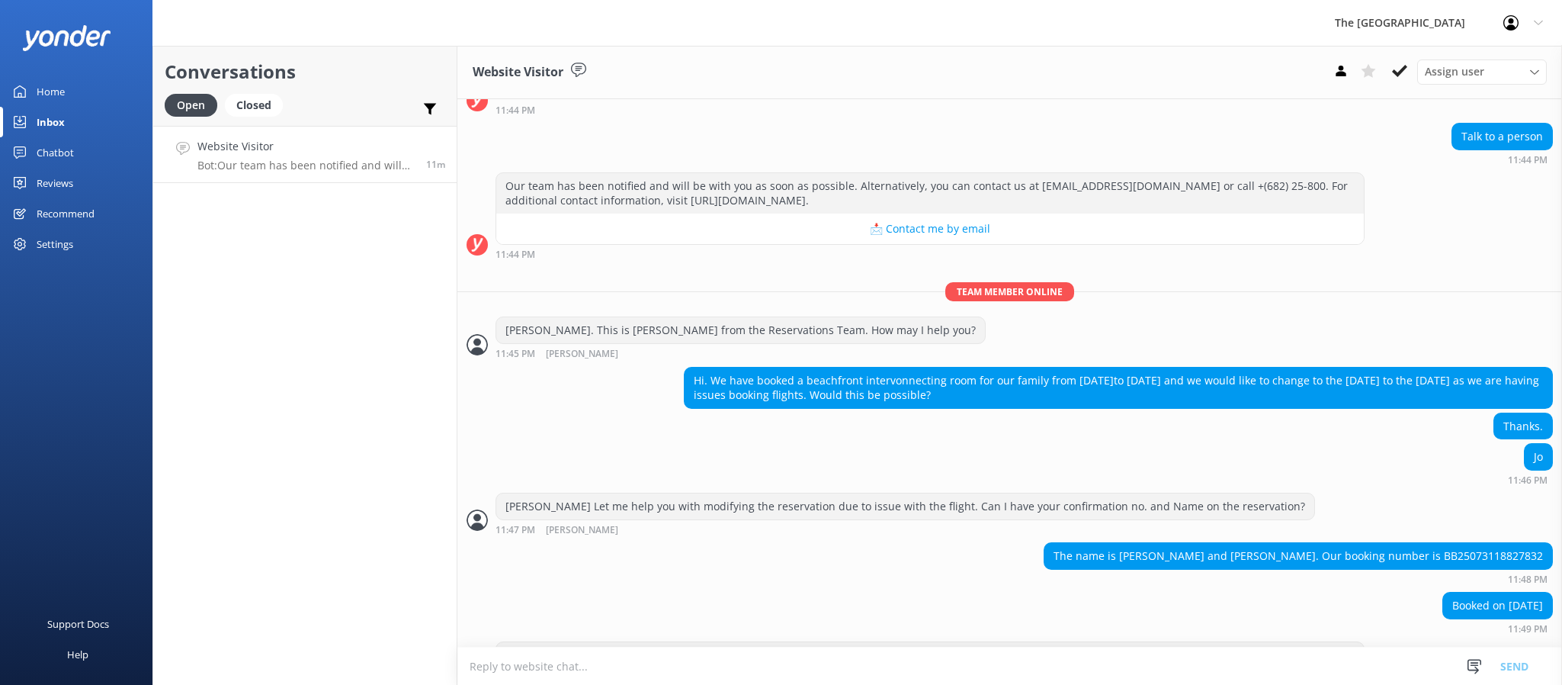
scroll to position [210, 0]
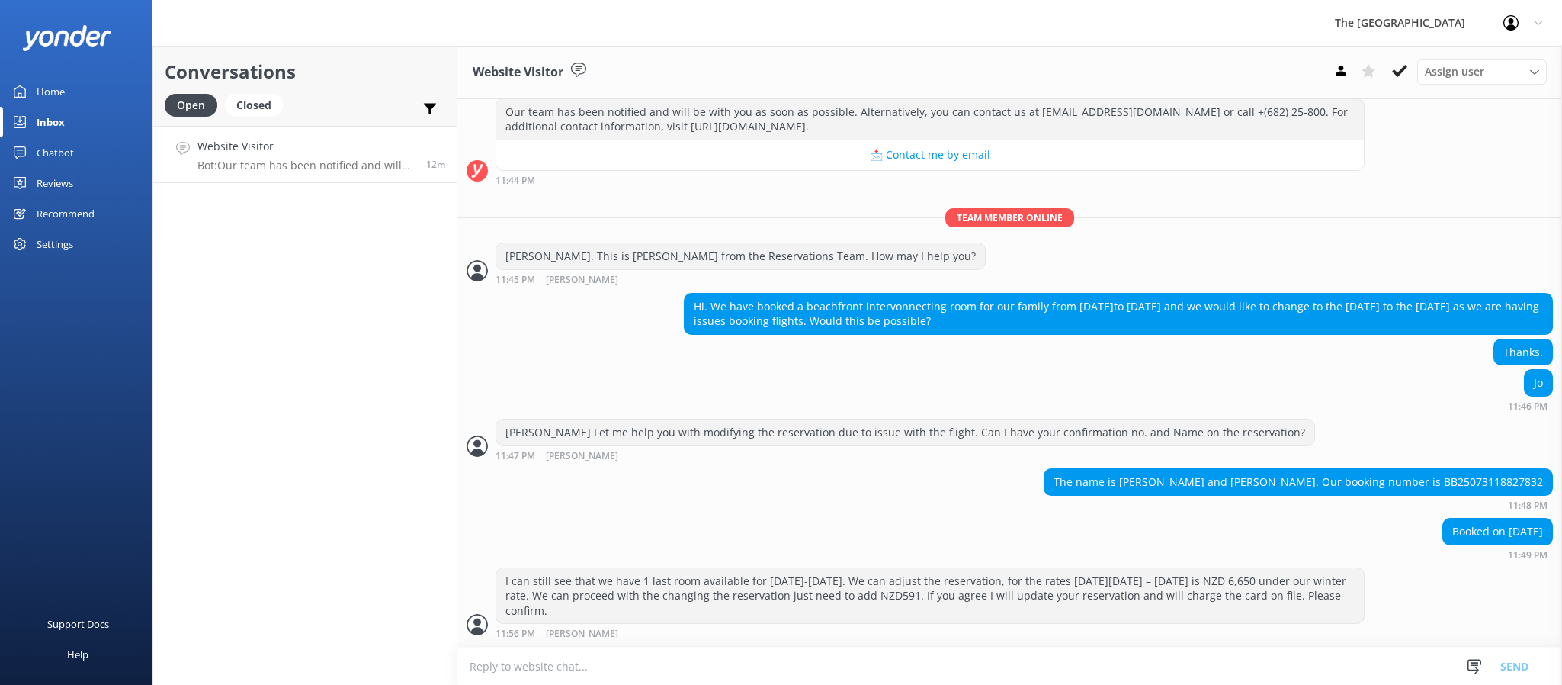
click at [822, 495] on div "The name is [PERSON_NAME] and [PERSON_NAME]. Our booking number is BB2507311882…" at bounding box center [1009, 489] width 1105 height 42
click at [970, 502] on div "The name is [PERSON_NAME] and [PERSON_NAME]. Our booking number is BB2507311882…" at bounding box center [1009, 489] width 1105 height 42
drag, startPoint x: 735, startPoint y: 620, endPoint x: 606, endPoint y: 499, distance: 176.9
click at [609, 536] on div "[DATE] [PERSON_NAME], I am Moana, your informative AI assistant. Our website bo…" at bounding box center [1009, 271] width 1105 height 750
click at [666, 512] on div "The name is [PERSON_NAME] and [PERSON_NAME]. Our booking number is BB2507311882…" at bounding box center [1009, 493] width 1105 height 50
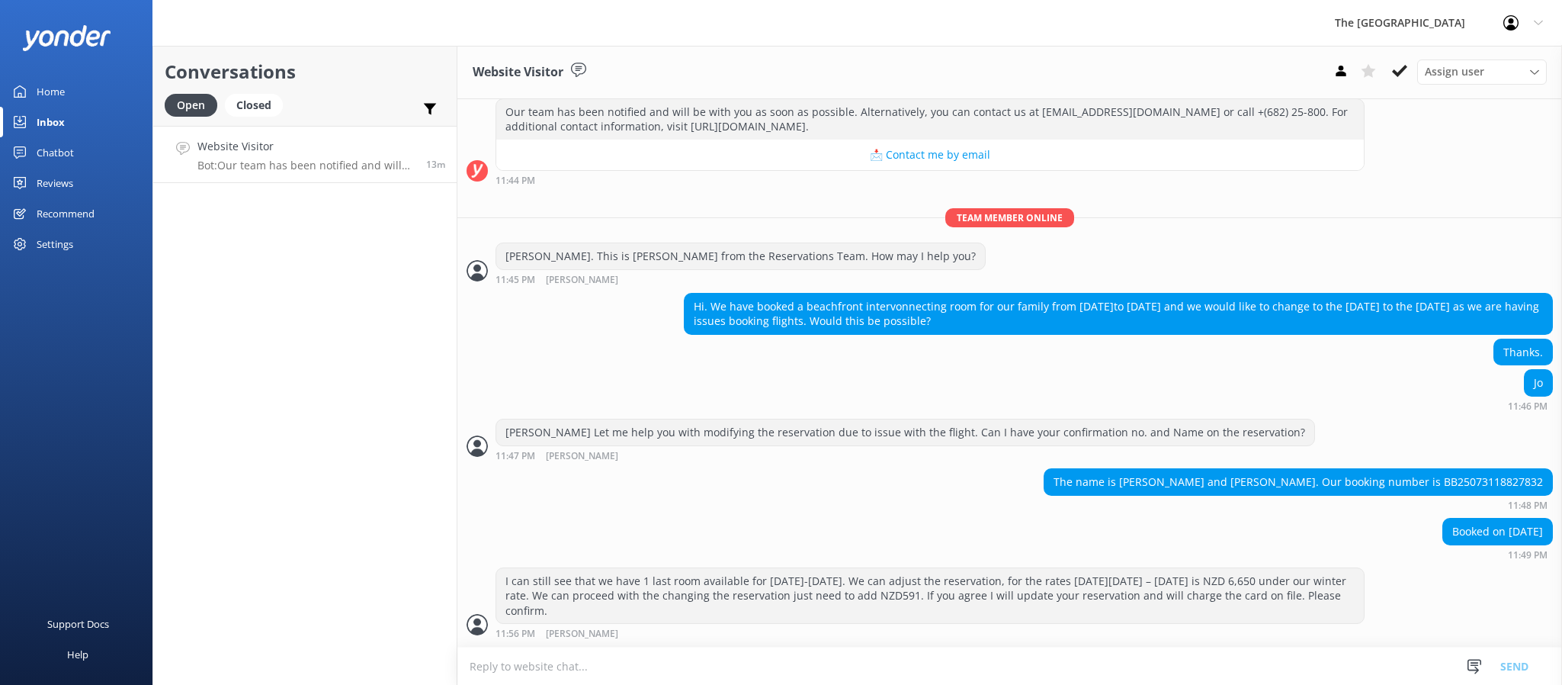
drag, startPoint x: 744, startPoint y: 614, endPoint x: 511, endPoint y: 486, distance: 266.1
click at [522, 505] on div "[DATE] [PERSON_NAME], I am Moana, your informative AI assistant. Our website bo…" at bounding box center [1009, 271] width 1105 height 750
drag, startPoint x: 618, startPoint y: 512, endPoint x: 653, endPoint y: 537, distance: 43.2
click at [618, 513] on div "The name is [PERSON_NAME] and [PERSON_NAME]. Our booking number is BB2507311882…" at bounding box center [1009, 493] width 1105 height 50
click at [824, 508] on div "The name is [PERSON_NAME] and [PERSON_NAME]. Our booking number is BB2507311882…" at bounding box center [1009, 489] width 1105 height 42
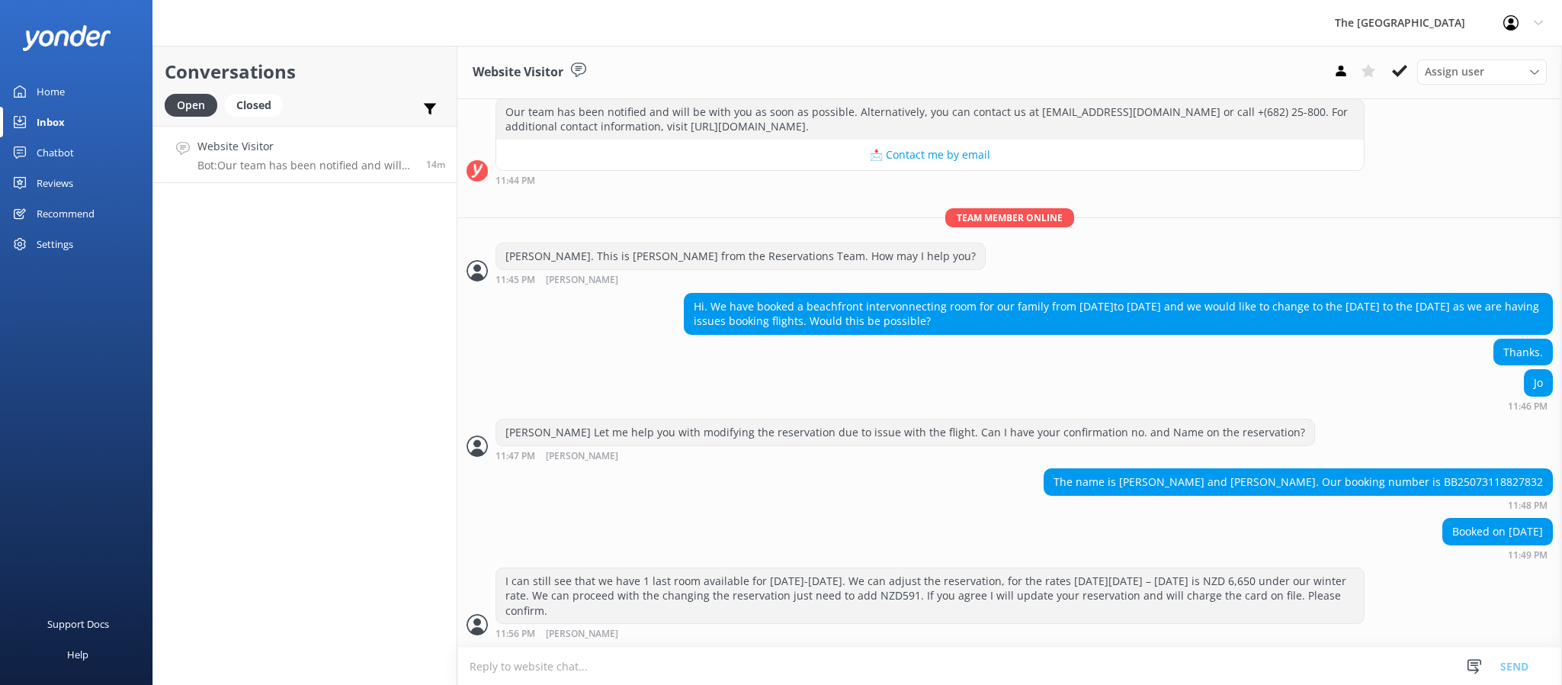
scroll to position [0, 0]
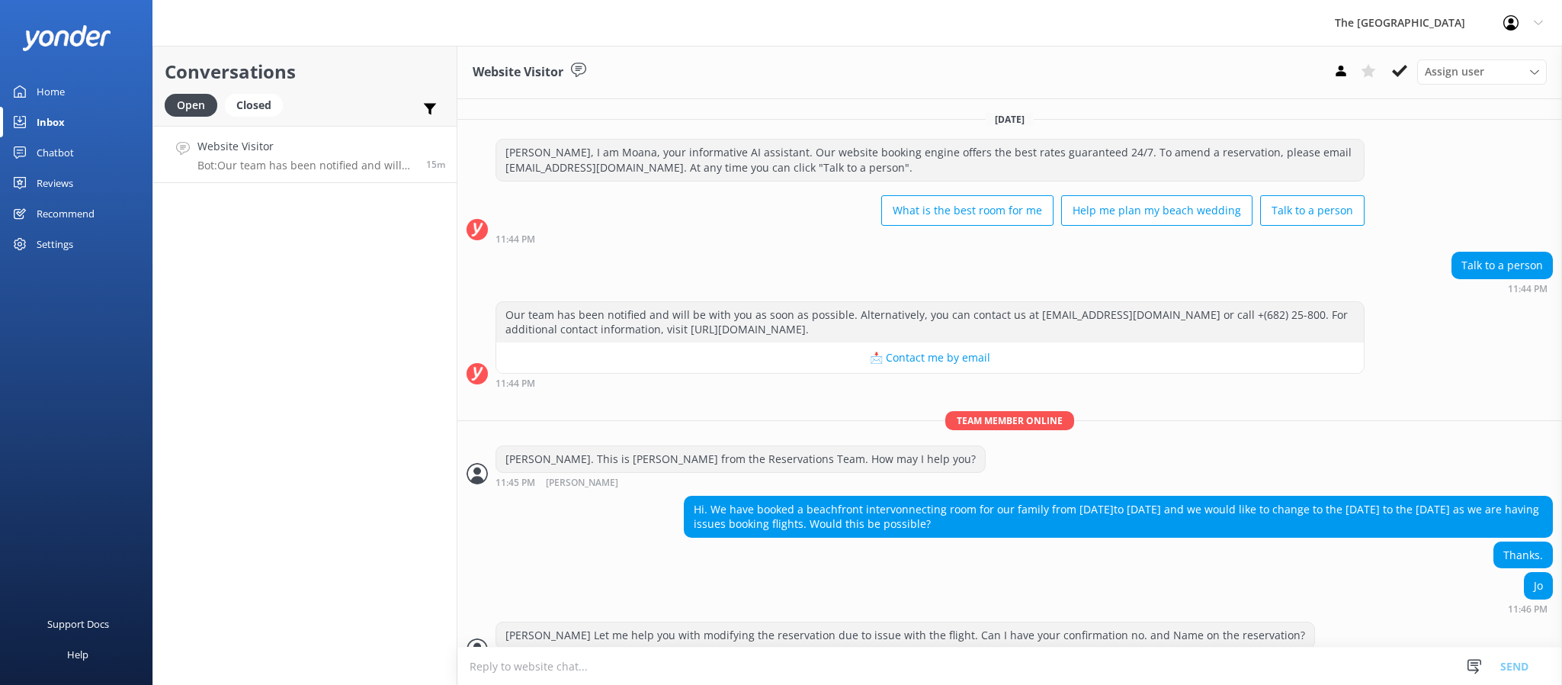
click at [258, 421] on div "Conversations Open Closed Important Assigned to me Unassigned Website Visitor B…" at bounding box center [304, 365] width 305 height 639
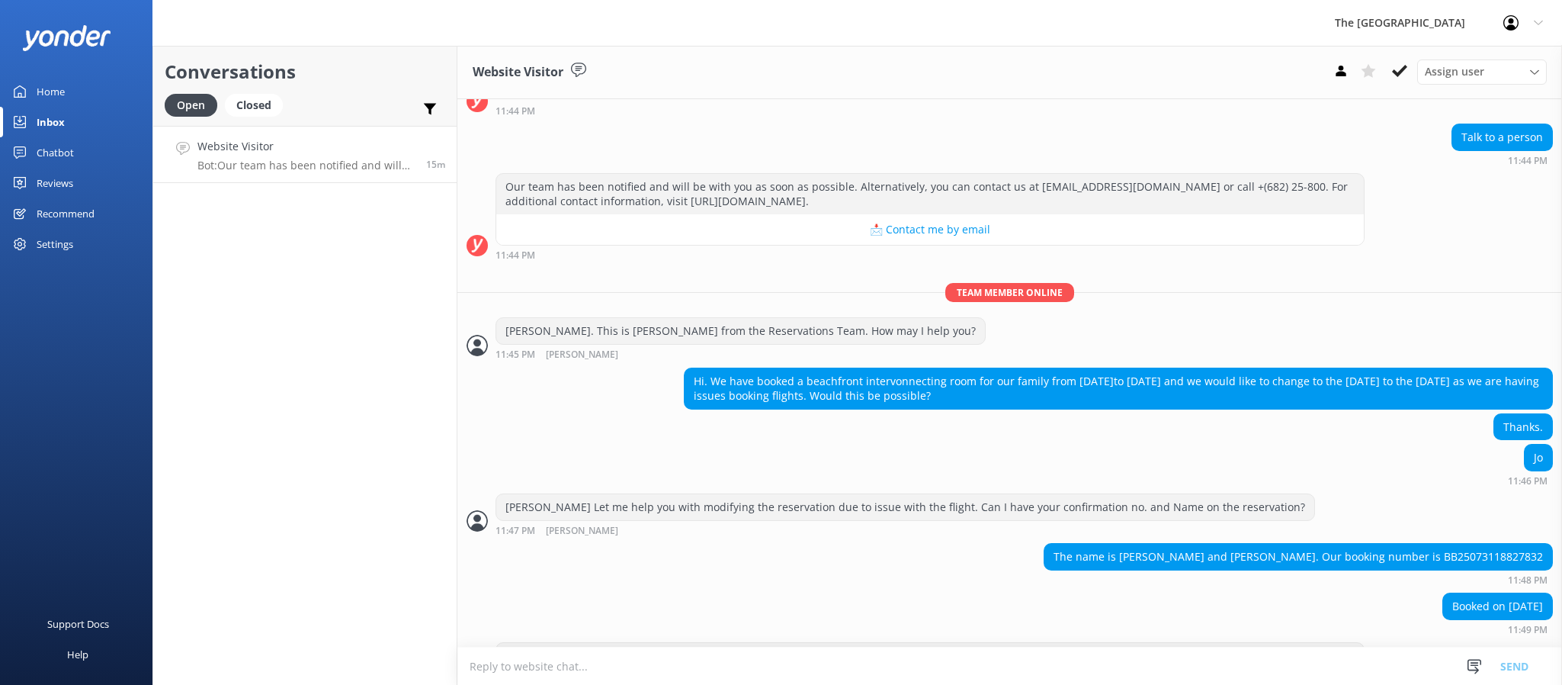
scroll to position [210, 0]
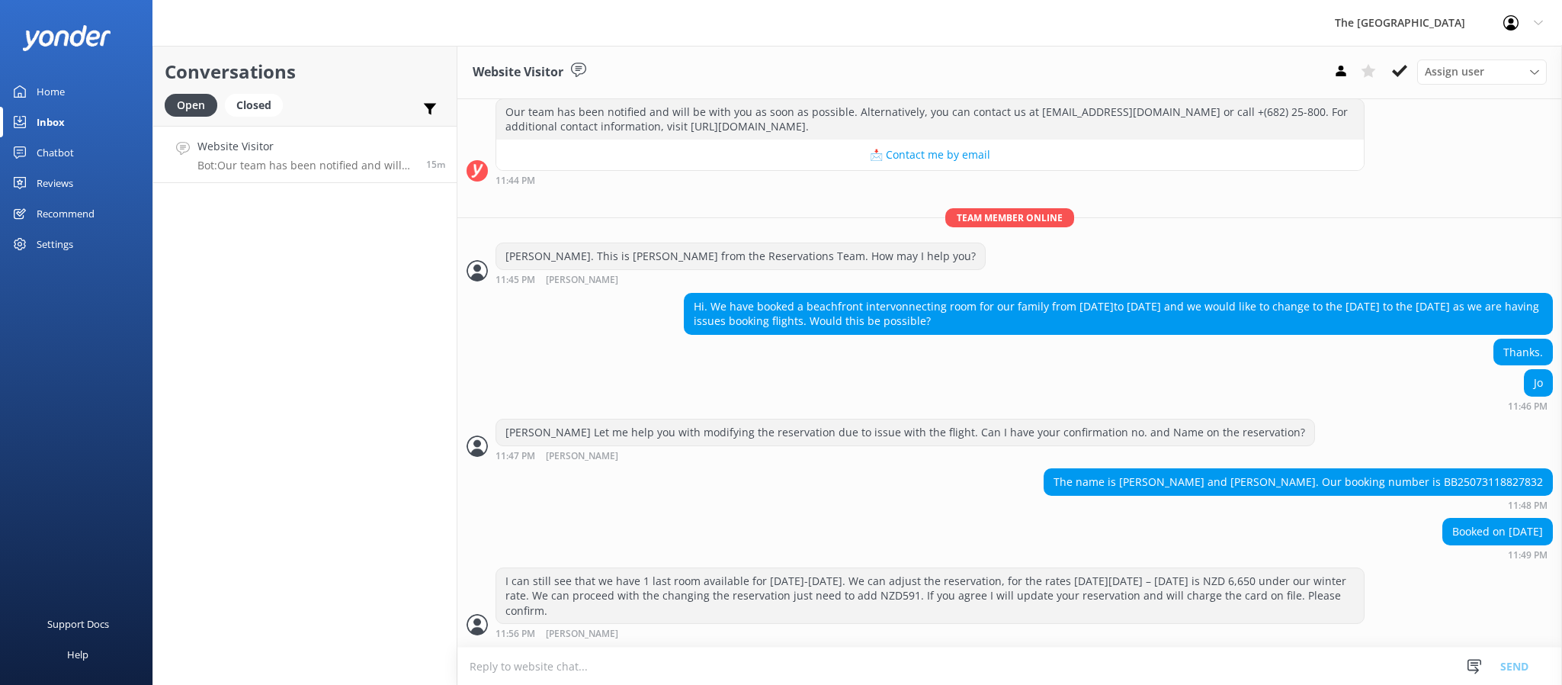
drag, startPoint x: 606, startPoint y: 595, endPoint x: 492, endPoint y: 479, distance: 162.8
click at [419, 486] on div "Conversations Open Closed Important Assigned to me Unassigned Website Visitor B…" at bounding box center [857, 365] width 1410 height 639
click at [592, 519] on div "Booked on [DATE] 11:49 PM" at bounding box center [1009, 539] width 1105 height 42
click at [286, 167] on p "Bot: Our team has been notified and will be with you as soon as possible. Alter…" at bounding box center [305, 166] width 217 height 14
click at [590, 518] on div "Booked on [DATE] 11:49 PM" at bounding box center [1009, 539] width 1105 height 42
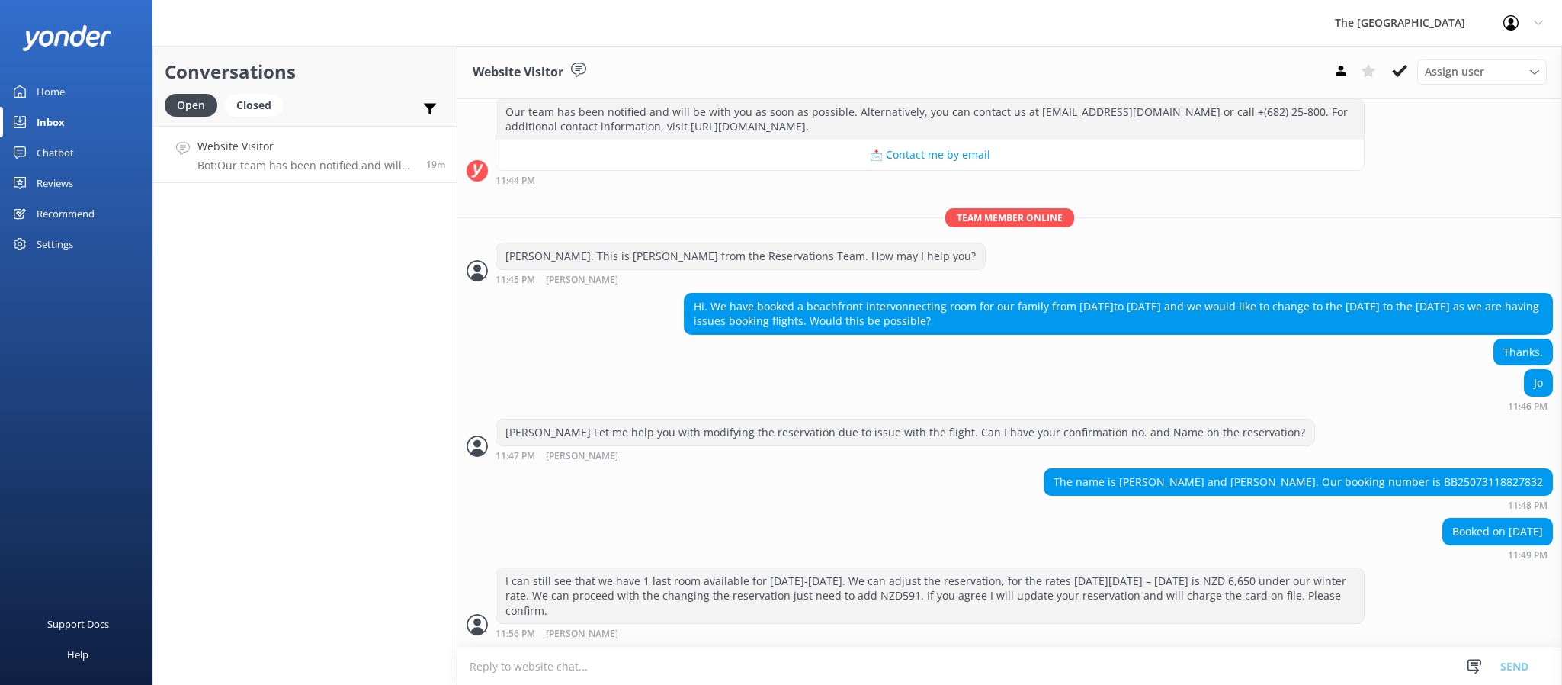
click at [355, 405] on div "Conversations Open Closed Important Assigned to me Unassigned Website Visitor B…" at bounding box center [304, 365] width 305 height 639
click at [332, 158] on div "Website Visitor Bot: Our team has been notified and will be with you as soon as…" at bounding box center [305, 154] width 217 height 33
click at [318, 160] on p "Bot: Our team has been notified and will be with you as soon as possible. Alter…" at bounding box center [305, 166] width 217 height 14
click at [901, 499] on div "The name is [PERSON_NAME] and [PERSON_NAME]. Our booking number is BB2507311882…" at bounding box center [1009, 489] width 1105 height 42
click at [961, 489] on div "The name is [PERSON_NAME] and [PERSON_NAME]. Our booking number is BB2507311882…" at bounding box center [1009, 489] width 1105 height 42
